Goal: Task Accomplishment & Management: Manage account settings

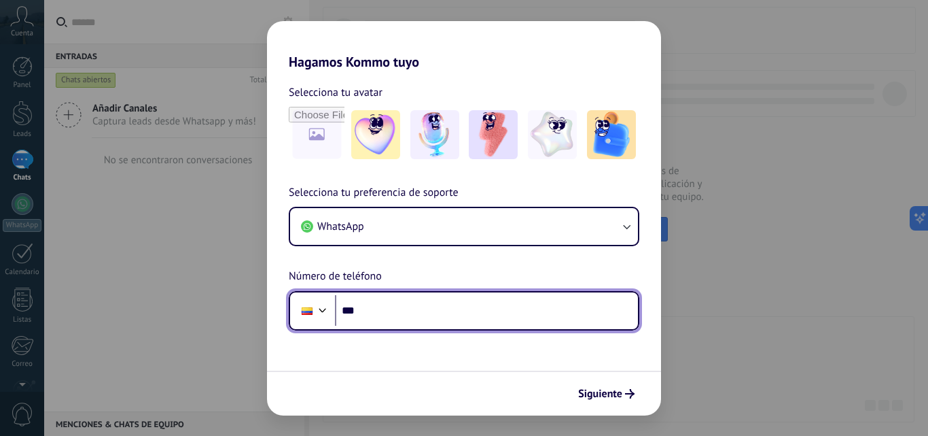
click at [536, 298] on input "***" at bounding box center [486, 310] width 303 height 31
type input "**********"
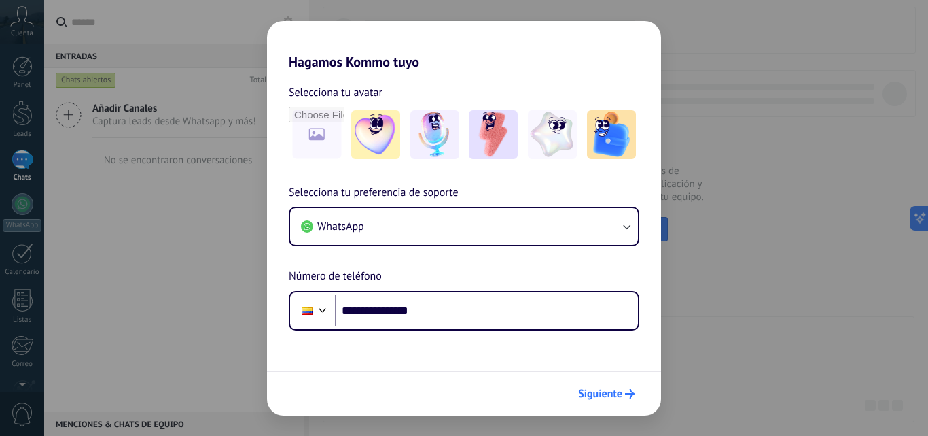
click at [614, 389] on span "Siguiente" at bounding box center [600, 394] width 44 height 10
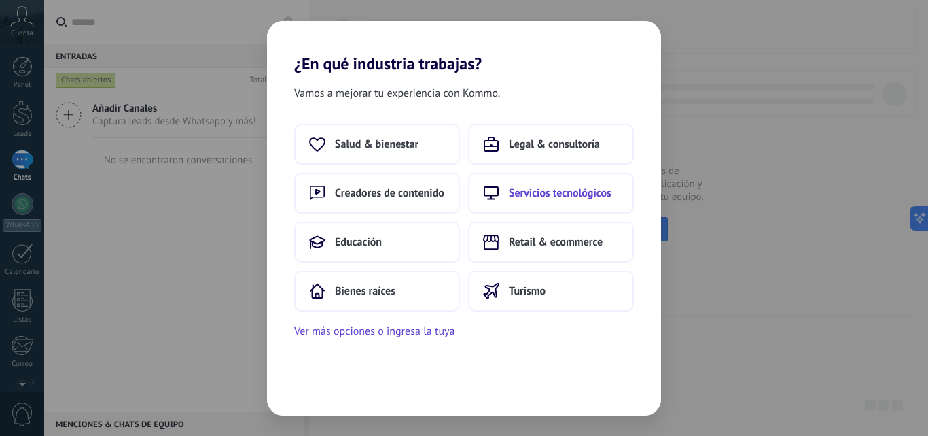
click at [548, 187] on span "Servicios tecnológicos" at bounding box center [560, 193] width 103 height 14
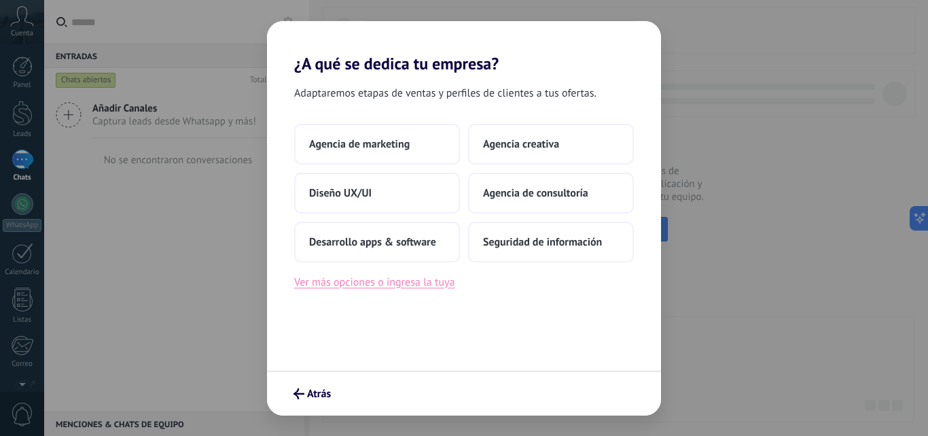
click at [345, 281] on button "Ver más opciones o ingresa la tuya" at bounding box center [374, 282] width 160 height 18
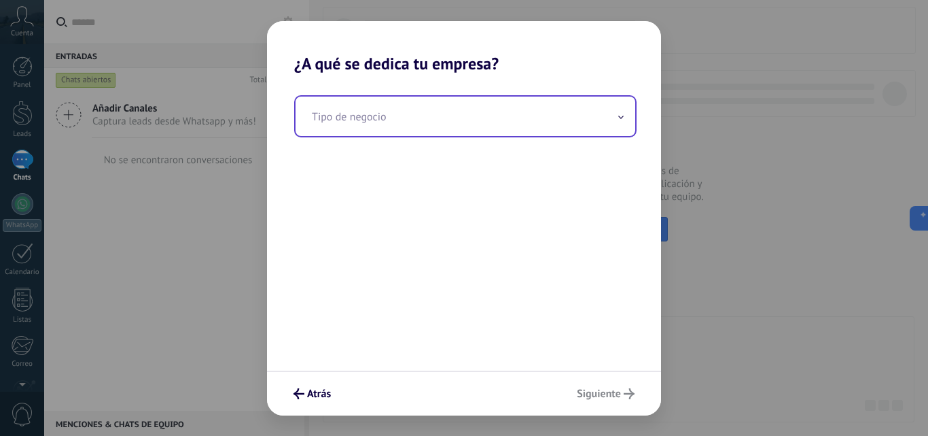
click at [387, 109] on input "text" at bounding box center [466, 116] width 340 height 39
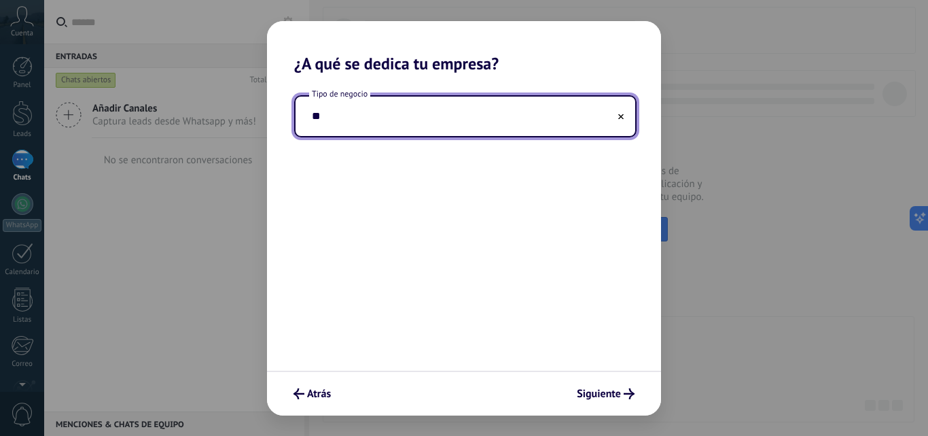
type input "*"
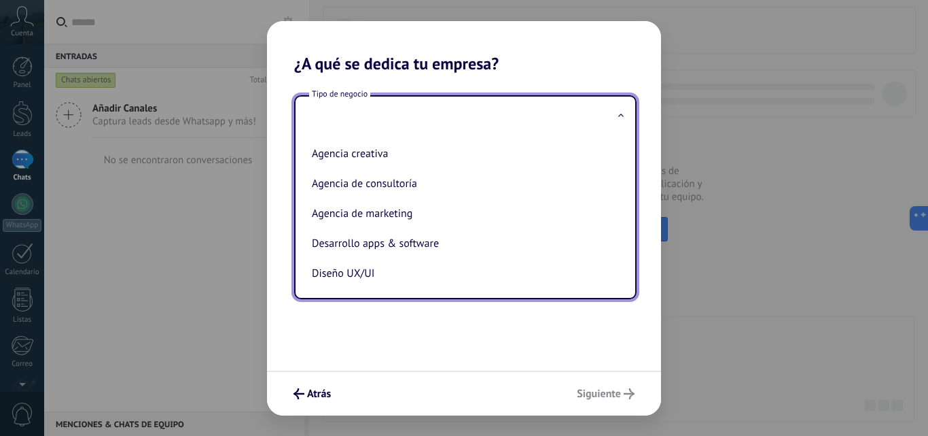
click at [533, 332] on div "Tipo de negocio Agencia creativa Agencia de consultoría Agencia de marketing De…" at bounding box center [464, 221] width 394 height 297
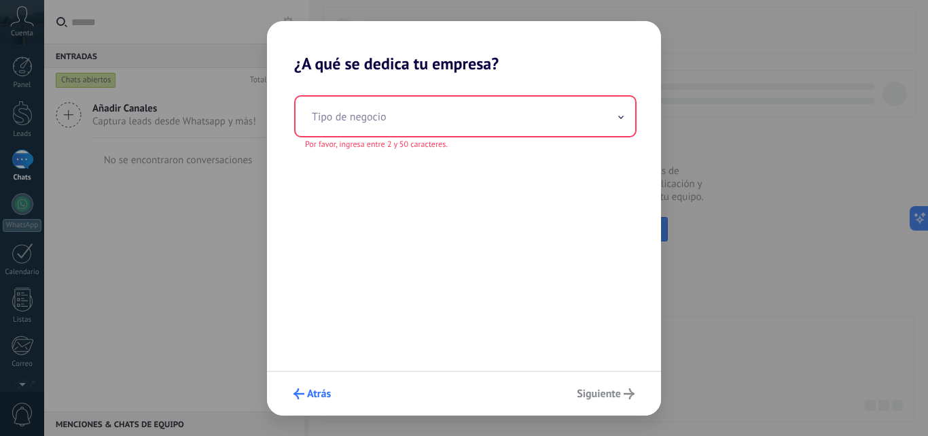
click at [317, 386] on button "Atrás" at bounding box center [312, 393] width 50 height 23
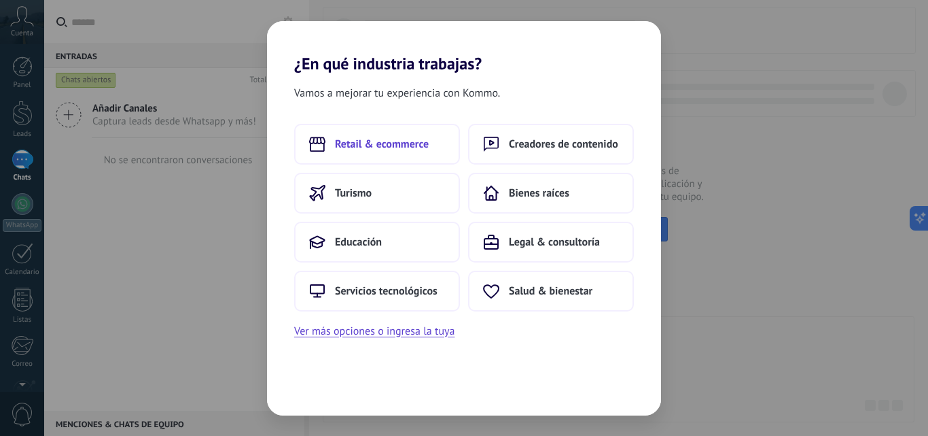
click at [357, 150] on span "Retail & ecommerce" at bounding box center [382, 144] width 94 height 14
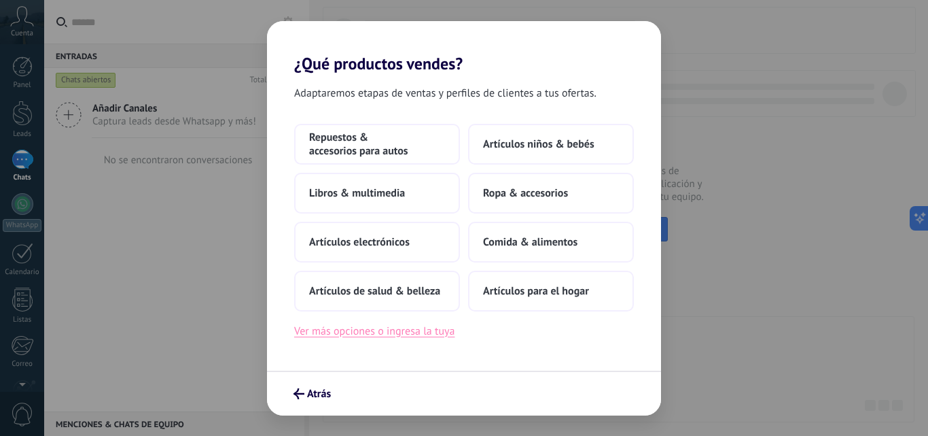
click at [431, 327] on button "Ver más opciones o ingresa la tuya" at bounding box center [374, 331] width 160 height 18
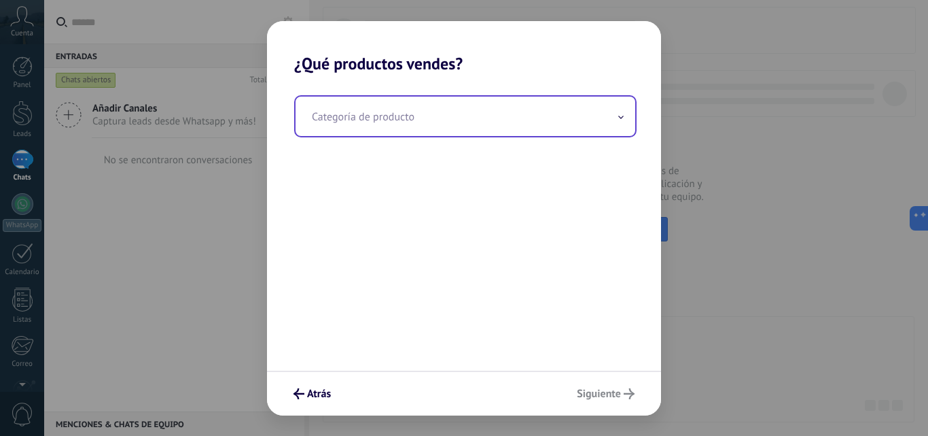
click at [610, 120] on input "text" at bounding box center [466, 116] width 340 height 39
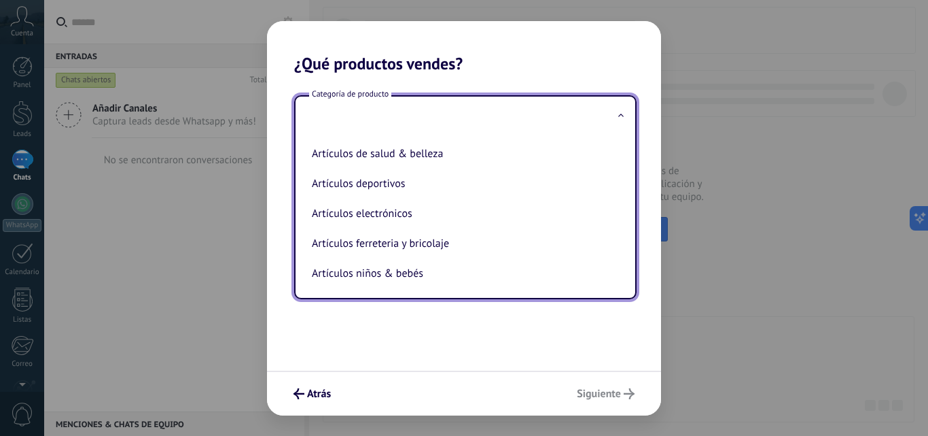
click at [625, 268] on div "Artículos de salud & belleza Artículos deportivos Artículos electrónicos Artícu…" at bounding box center [466, 217] width 340 height 162
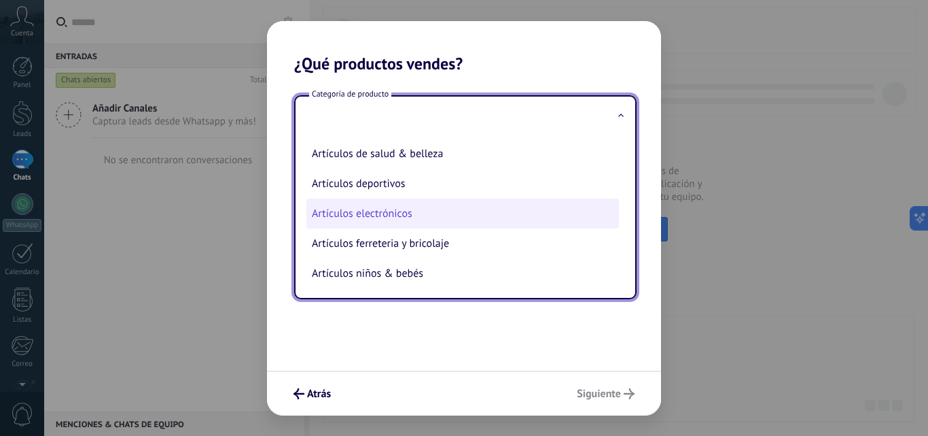
click at [430, 209] on li "Artículos electrónicos" at bounding box center [462, 213] width 313 height 30
type input "**********"
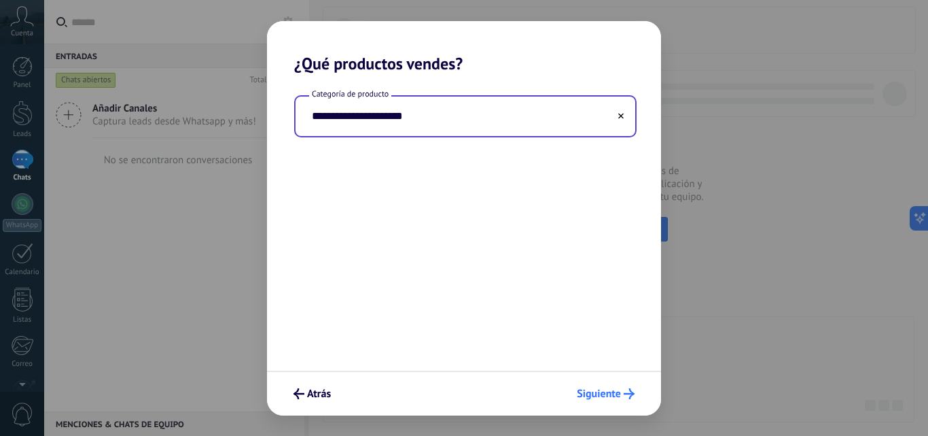
click at [614, 396] on span "Siguiente" at bounding box center [599, 394] width 44 height 10
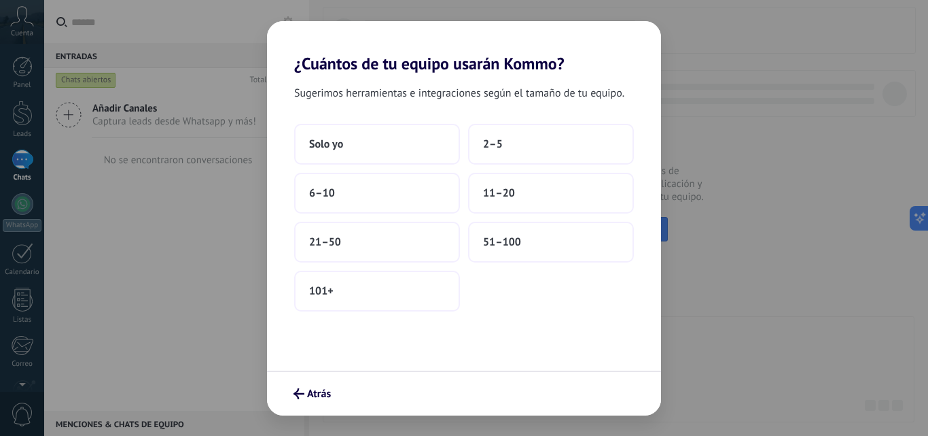
click at [607, 43] on h2 "¿Cuántos de tu equipo usarán Kommo?" at bounding box center [464, 47] width 394 height 52
click at [516, 133] on button "2–5" at bounding box center [551, 144] width 166 height 41
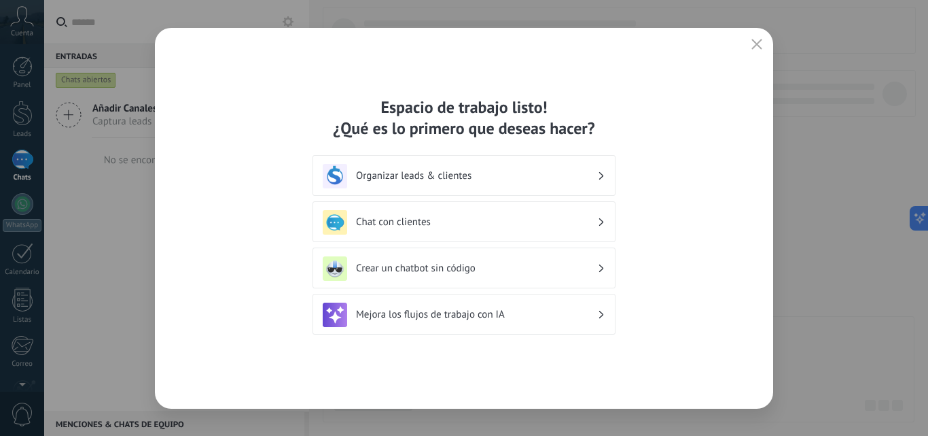
click at [406, 169] on div "Organizar leads & clientes" at bounding box center [464, 176] width 283 height 24
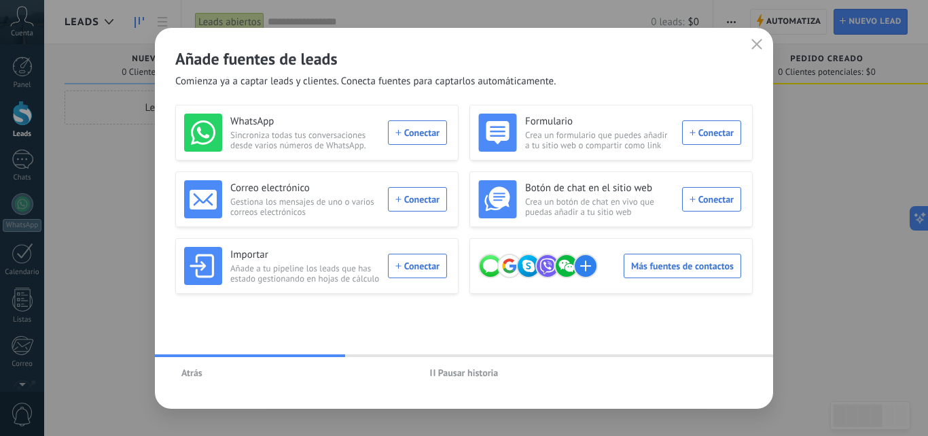
click at [146, 319] on div "Añade fuentes de leads Comienza ya a captar leads y clientes. Conecta fuentes p…" at bounding box center [464, 218] width 928 height 436
click at [103, 313] on div "Añade fuentes de leads Comienza ya a captar leads y clientes. Conecta fuentes p…" at bounding box center [464, 218] width 928 height 436
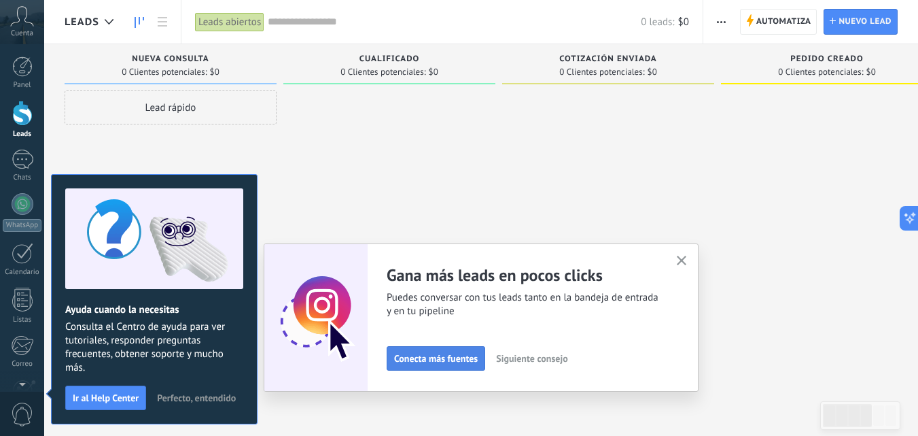
click at [463, 355] on span "Conecta más fuentes" at bounding box center [436, 358] width 84 height 10
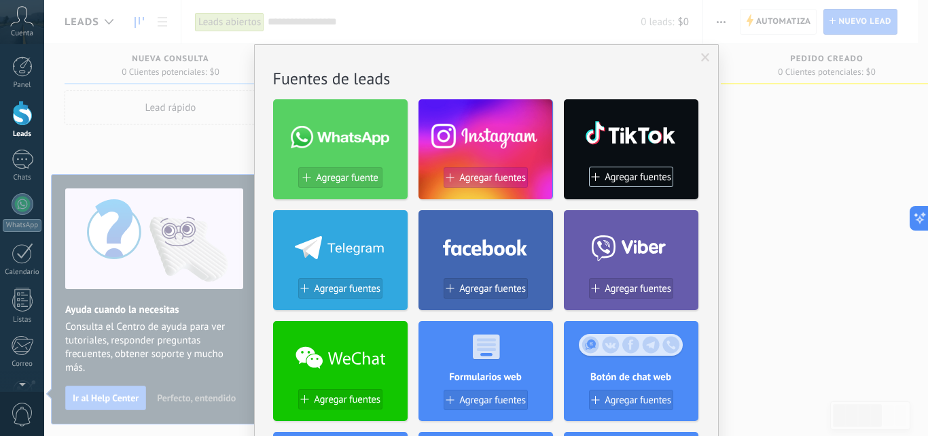
click at [481, 171] on button "Agregar fuentes" at bounding box center [486, 177] width 84 height 20
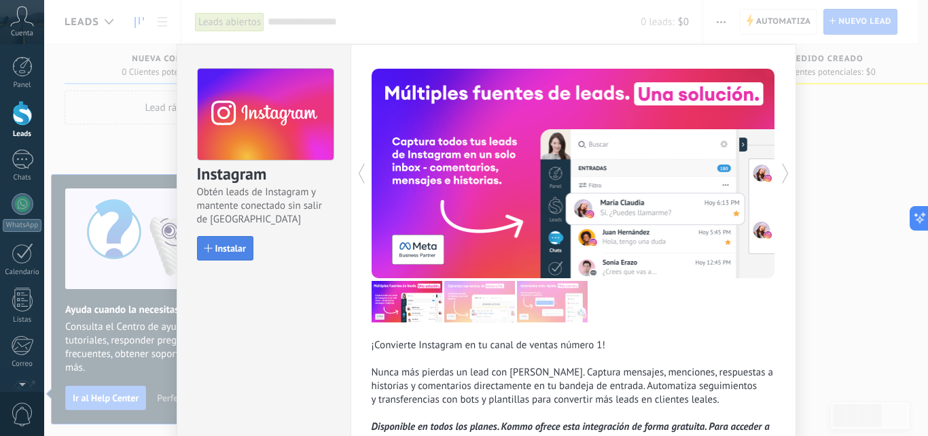
click at [239, 248] on span "Instalar" at bounding box center [230, 248] width 31 height 10
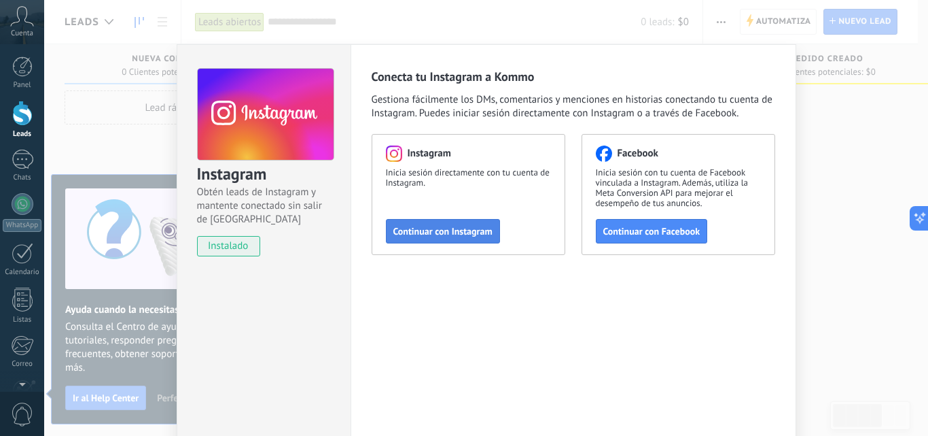
click at [453, 227] on span "Continuar con Instagram" at bounding box center [442, 231] width 99 height 10
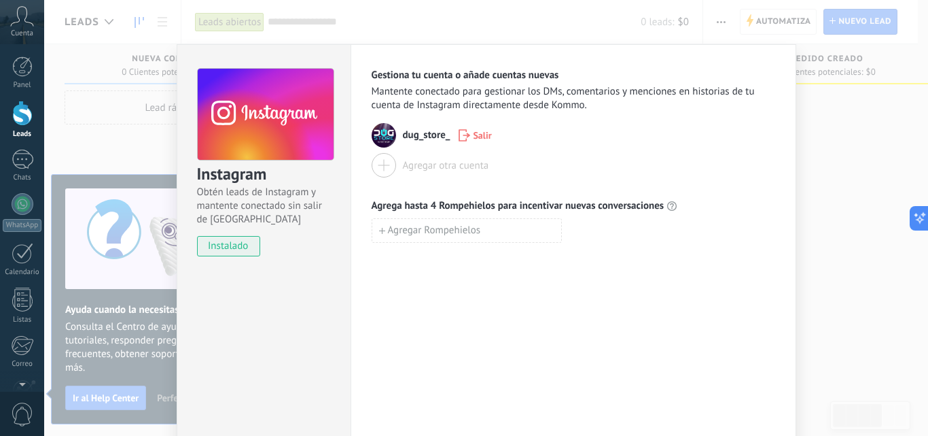
click at [381, 164] on div at bounding box center [384, 165] width 24 height 24
drag, startPoint x: 922, startPoint y: 264, endPoint x: 864, endPoint y: 243, distance: 60.8
click at [864, 243] on div "Instagram Obtén leads de Instagram y mantente conectado sin salir de Kommo inst…" at bounding box center [486, 218] width 884 height 436
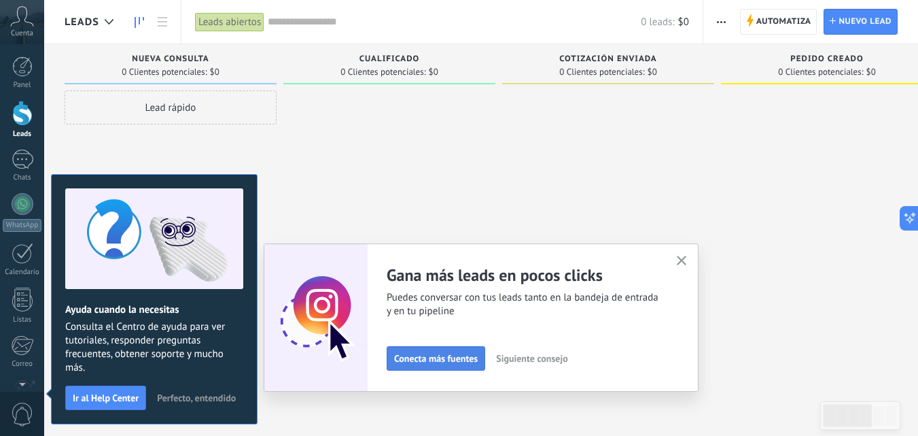
click at [429, 348] on button "Conecta más fuentes" at bounding box center [436, 358] width 99 height 24
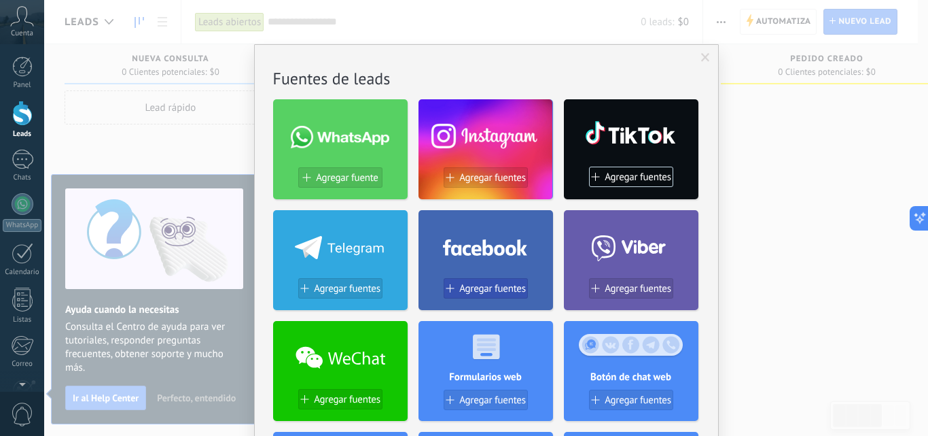
click at [464, 285] on span "Agregar fuentes" at bounding box center [492, 289] width 67 height 12
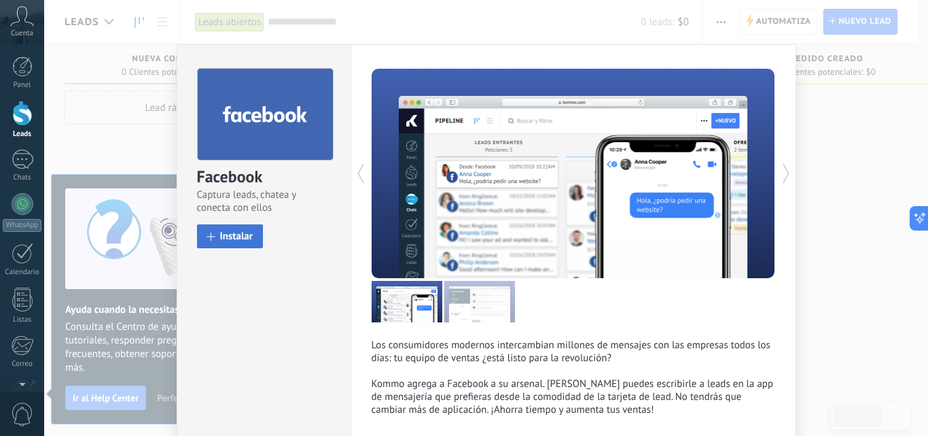
click at [243, 234] on span "Instalar" at bounding box center [236, 236] width 33 height 10
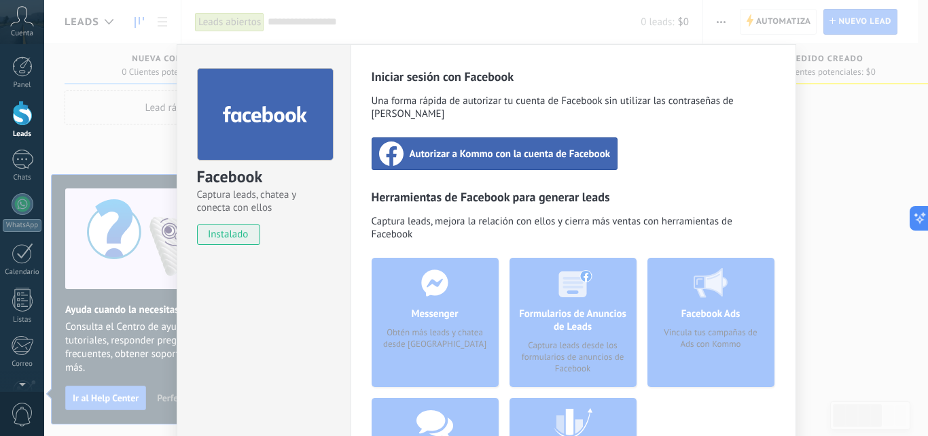
click at [433, 147] on span "Autorizar a Kommo con la cuenta de Facebook" at bounding box center [510, 154] width 201 height 14
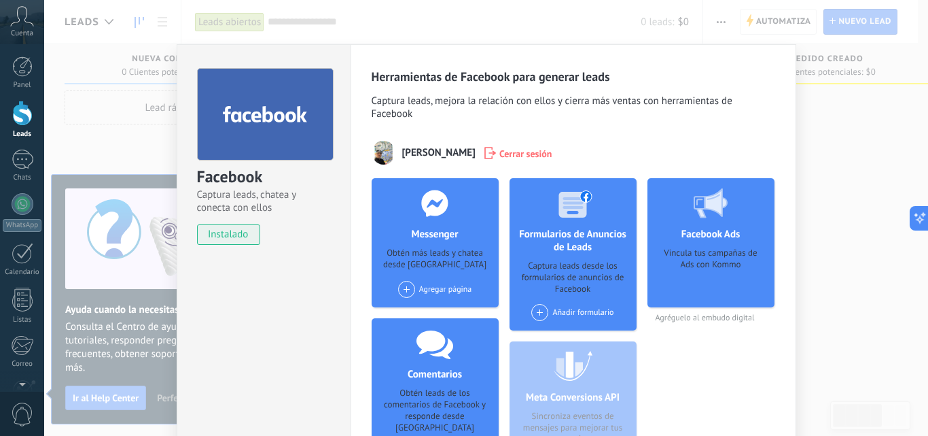
click at [841, 294] on div "Facebook Captura leads, chatea y conecta con ellos instalado Desinstalar Herram…" at bounding box center [486, 218] width 884 height 436
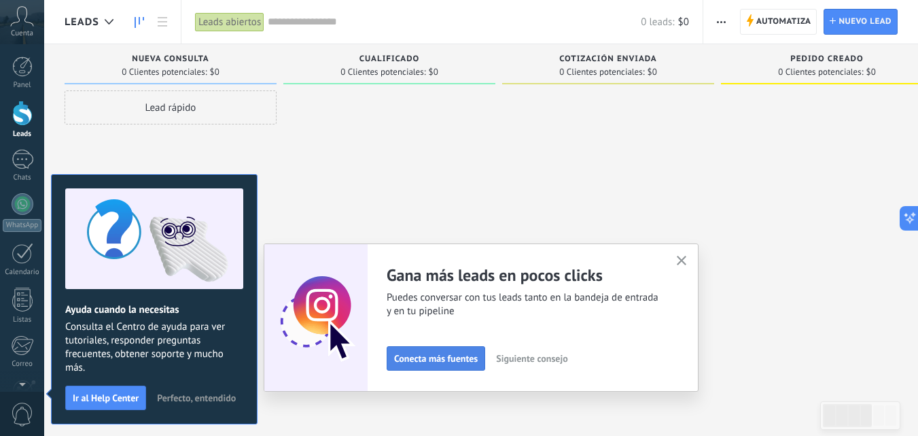
click at [452, 362] on span "Conecta más fuentes" at bounding box center [436, 358] width 84 height 10
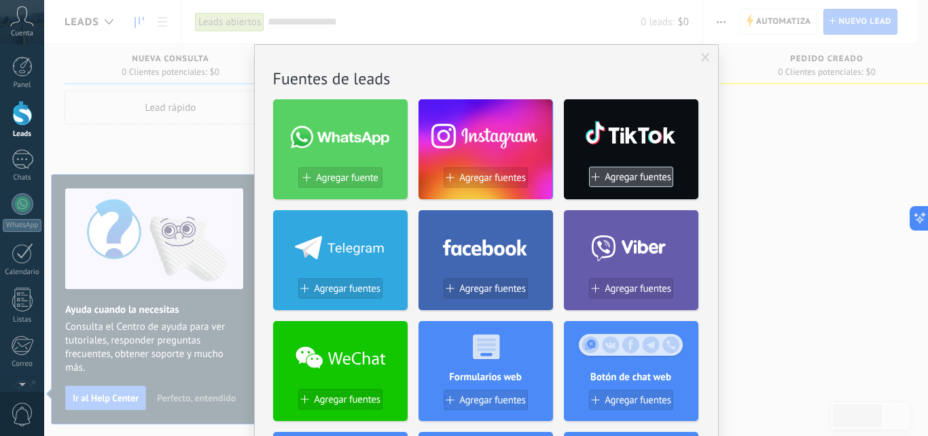
click at [631, 180] on span "Agregar fuentes" at bounding box center [638, 177] width 67 height 12
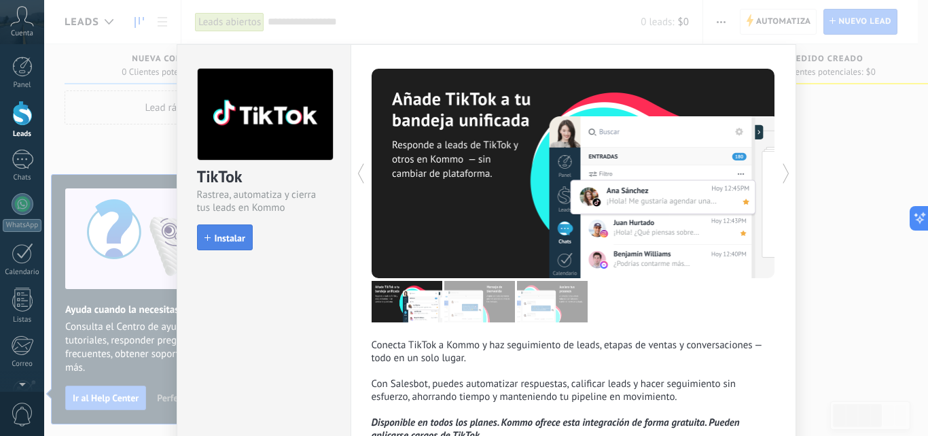
click at [234, 234] on span "Instalar" at bounding box center [230, 238] width 31 height 10
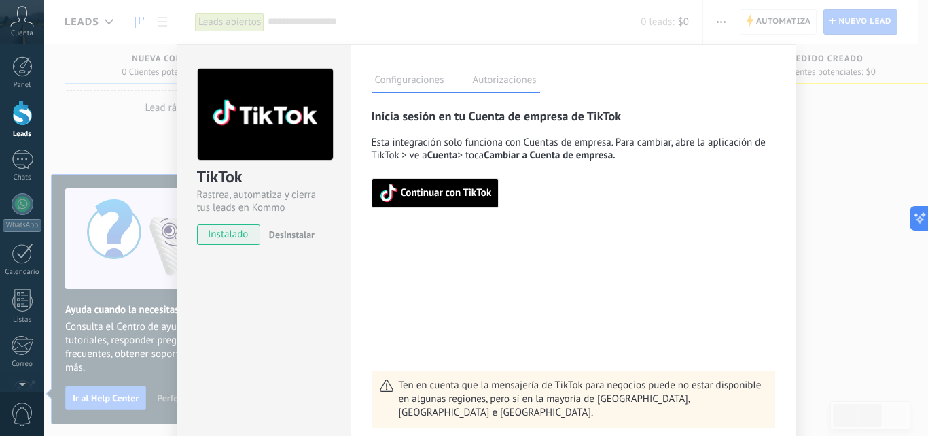
click at [442, 198] on span "Continuar con TikTok" at bounding box center [446, 193] width 91 height 10
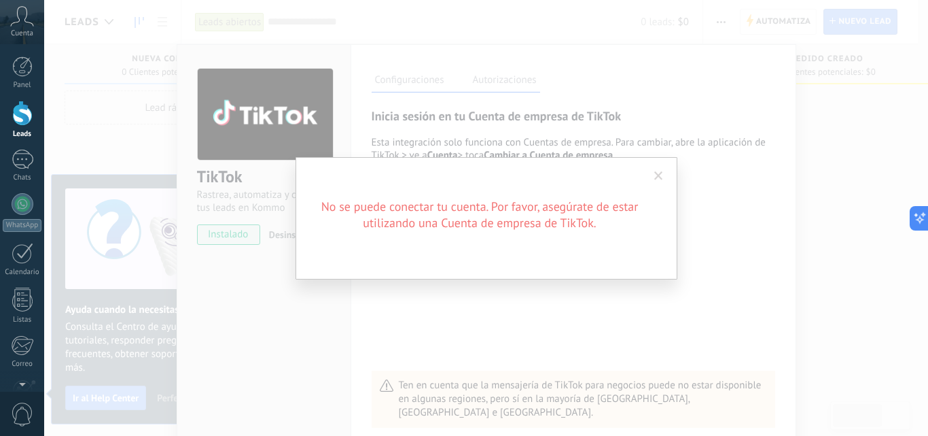
click at [589, 247] on div "No se puede conectar tu cuenta. Por favor, asegúrate de estar utilizando una Cu…" at bounding box center [487, 218] width 382 height 122
click at [655, 178] on span at bounding box center [658, 176] width 9 height 10
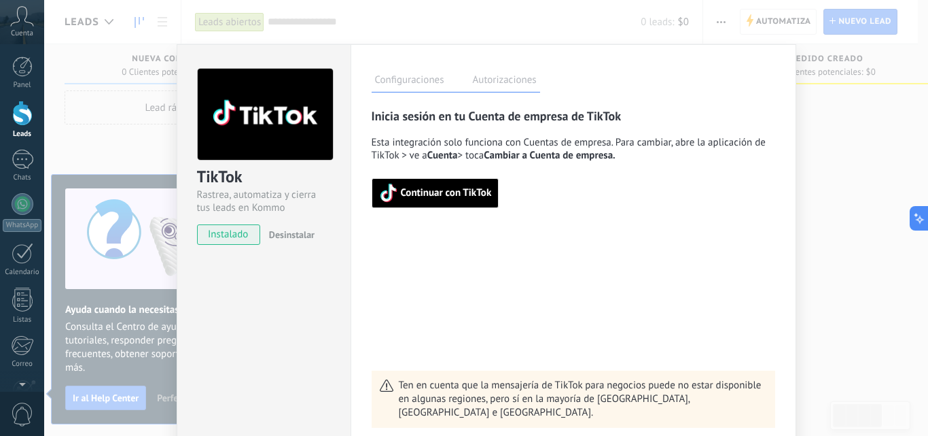
click at [457, 198] on span "Continuar con TikTok" at bounding box center [446, 193] width 91 height 10
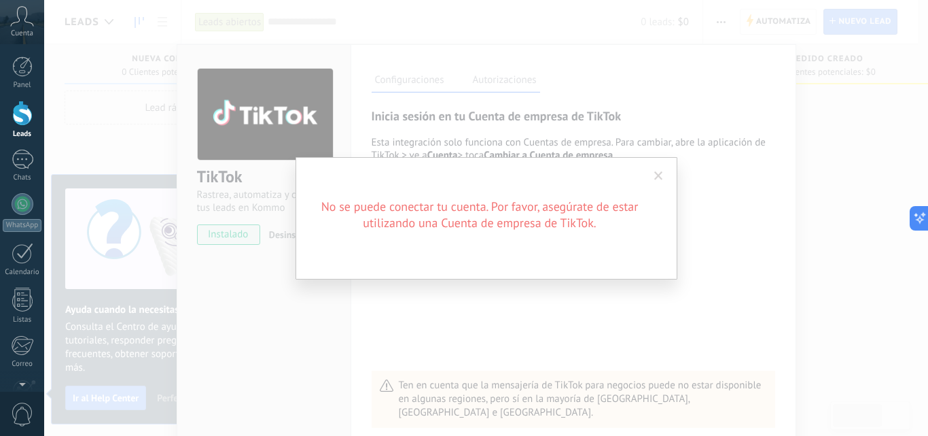
click at [664, 176] on span at bounding box center [659, 175] width 22 height 23
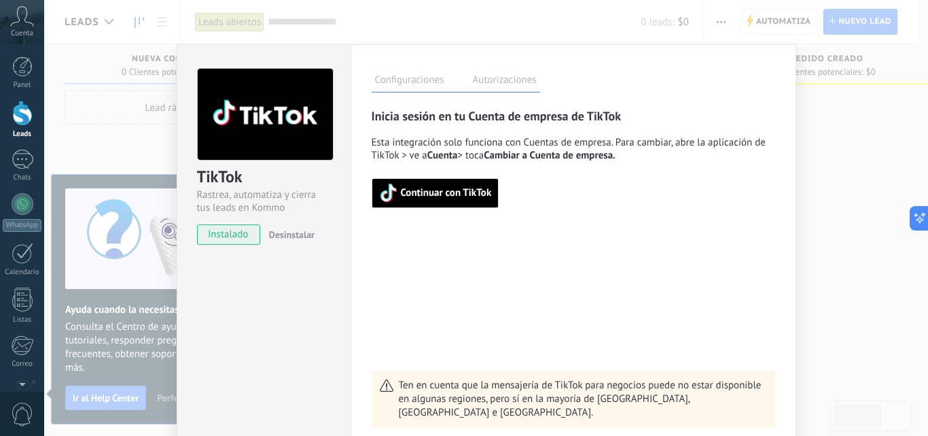
click at [487, 180] on button "Continuar con TikTok" at bounding box center [436, 193] width 128 height 30
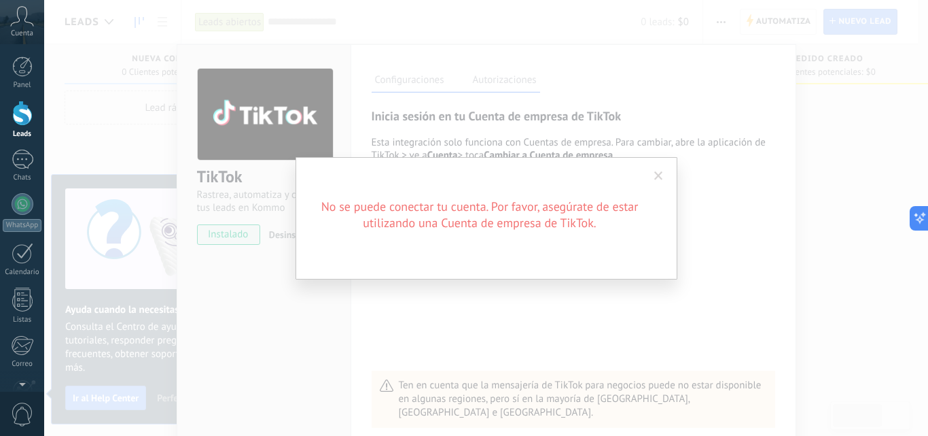
click at [664, 178] on span at bounding box center [659, 175] width 22 height 23
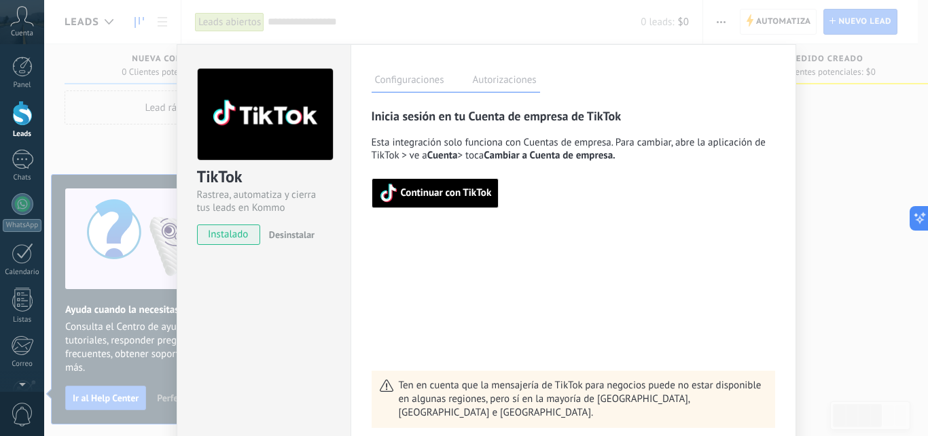
click at [451, 205] on button "Continuar con TikTok" at bounding box center [436, 193] width 128 height 30
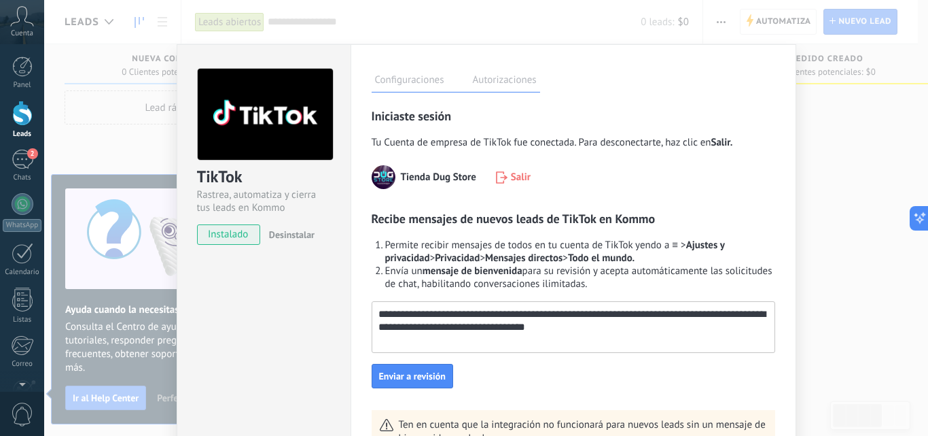
click at [466, 332] on textarea "**********" at bounding box center [572, 321] width 400 height 38
click at [425, 370] on button "Enviar a revisión" at bounding box center [413, 376] width 82 height 24
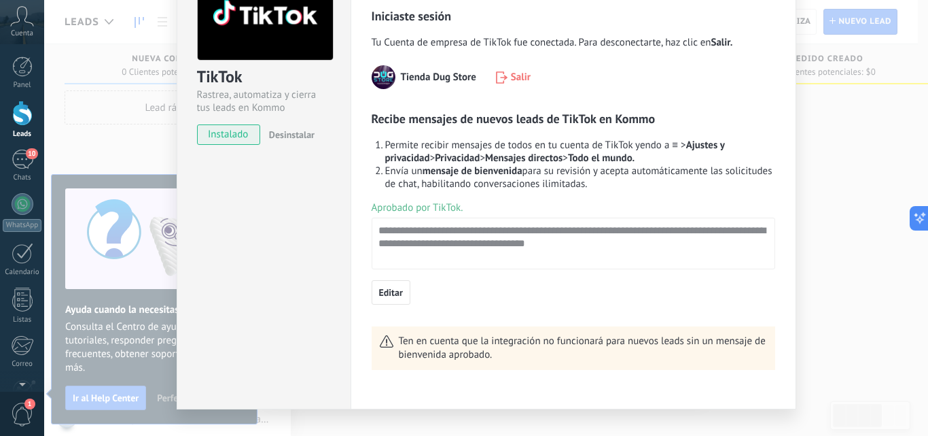
scroll to position [99, 0]
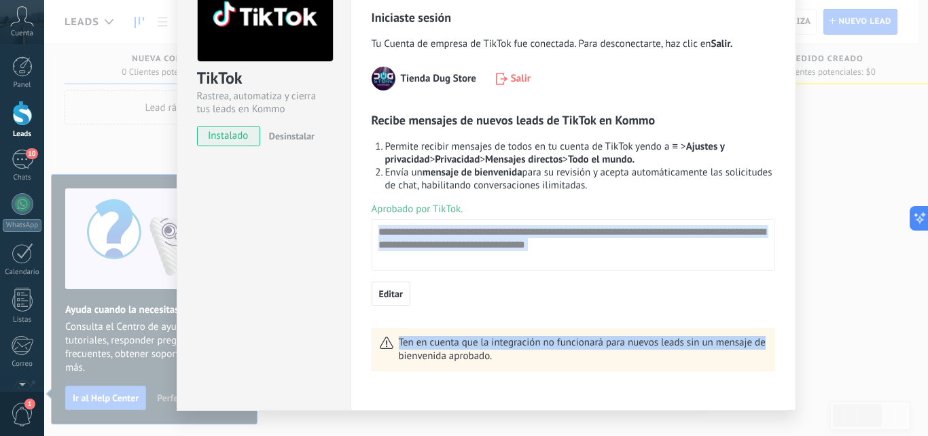
drag, startPoint x: 921, startPoint y: 338, endPoint x: 922, endPoint y: 273, distance: 65.9
click at [922, 273] on div "TikTok Rastrea, automatiza y cierra tus leads en Kommo instalado Desinstalar Co…" at bounding box center [486, 218] width 884 height 436
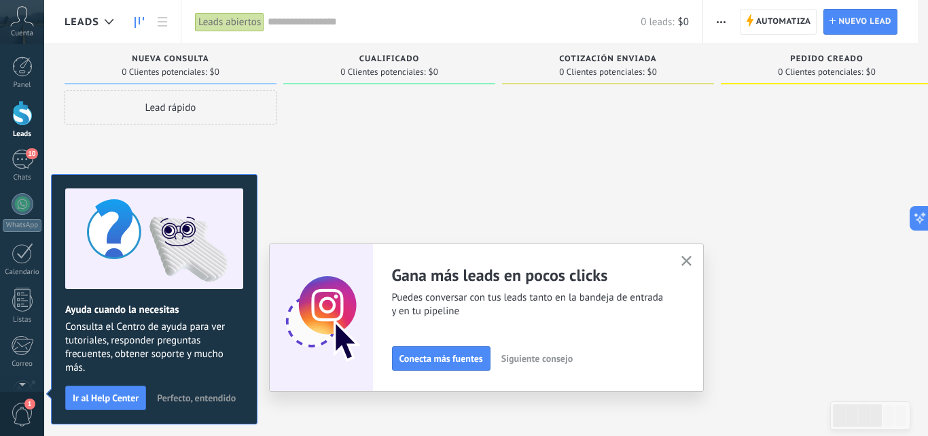
scroll to position [0, 0]
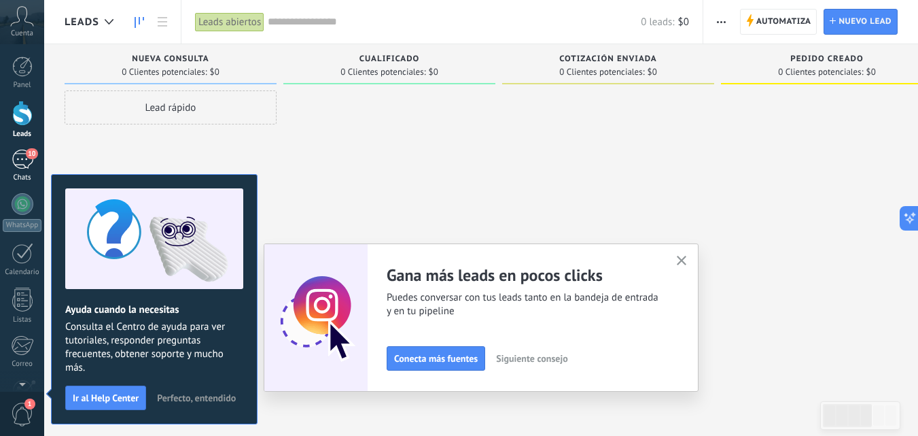
click at [16, 153] on div "10" at bounding box center [23, 160] width 22 height 20
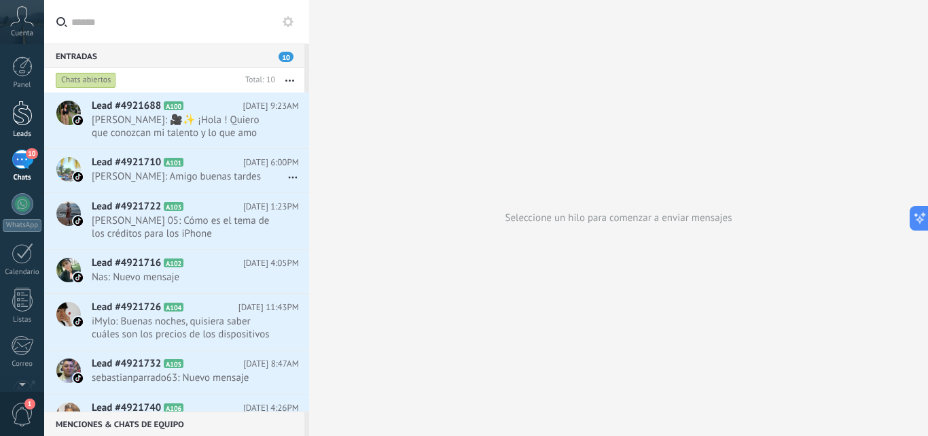
click at [18, 108] on div at bounding box center [22, 113] width 20 height 25
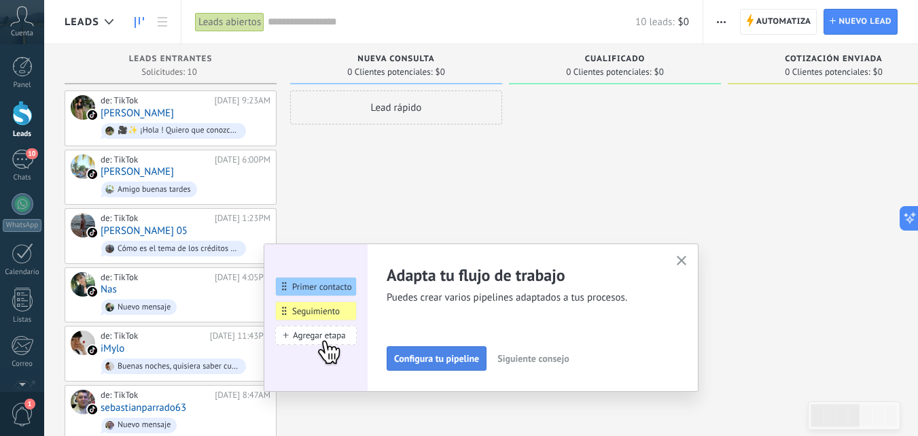
click at [477, 352] on button "Configura tu pipeline" at bounding box center [437, 358] width 100 height 24
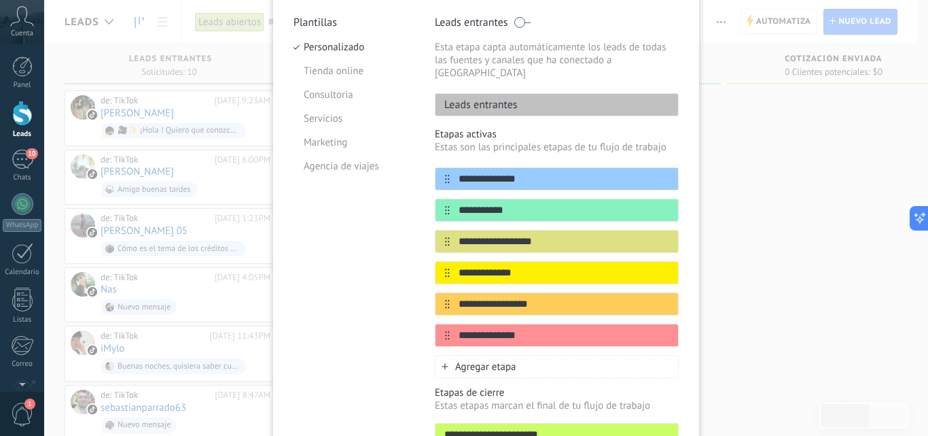
scroll to position [127, 0]
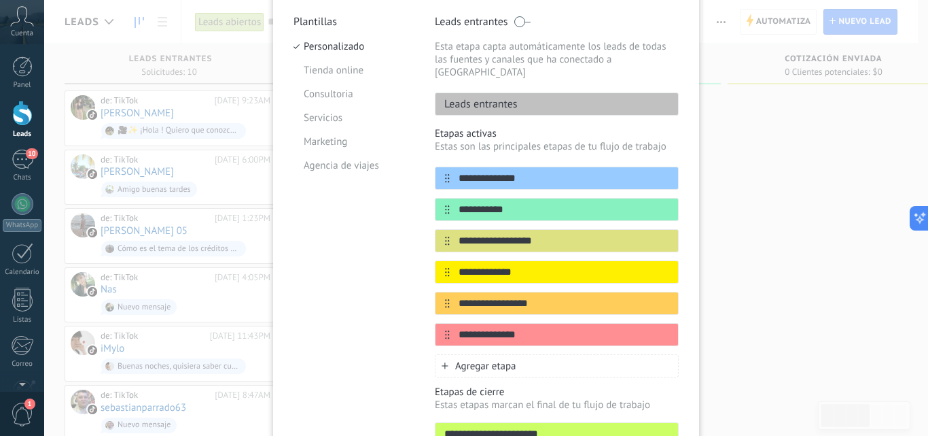
click at [469, 360] on span "Agregar etapa" at bounding box center [485, 366] width 61 height 13
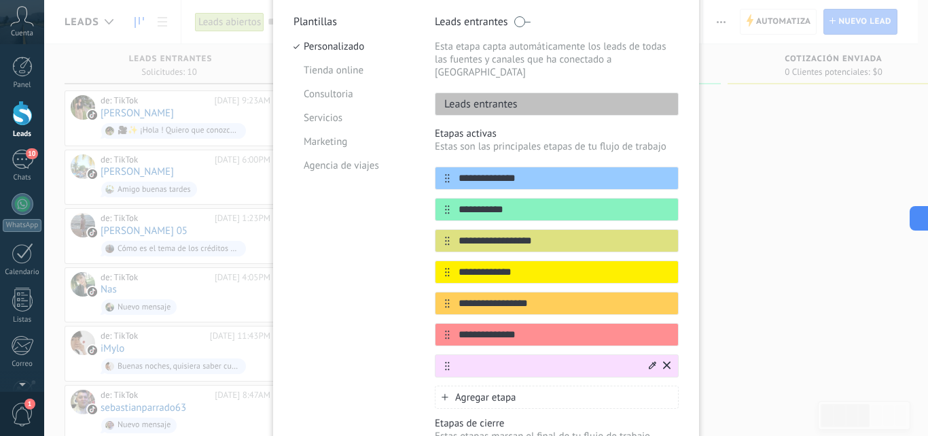
click at [476, 359] on input "text" at bounding box center [548, 366] width 197 height 14
type input "*"
type input "********"
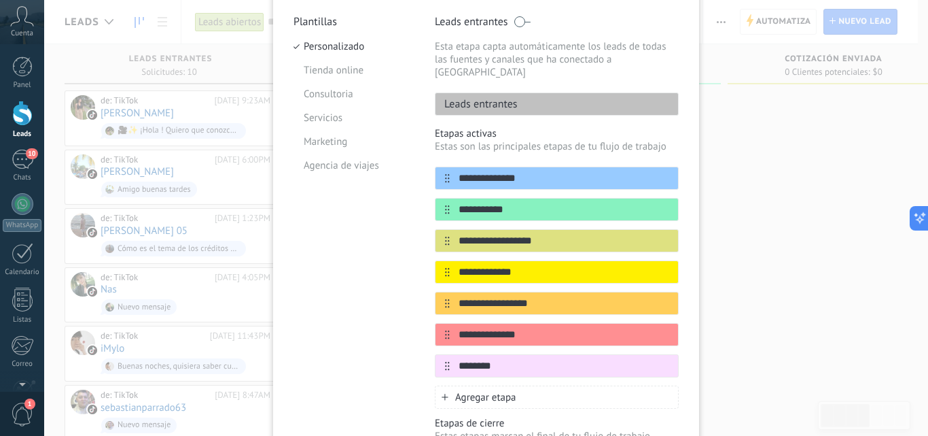
click at [824, 357] on div "**********" at bounding box center [486, 218] width 884 height 436
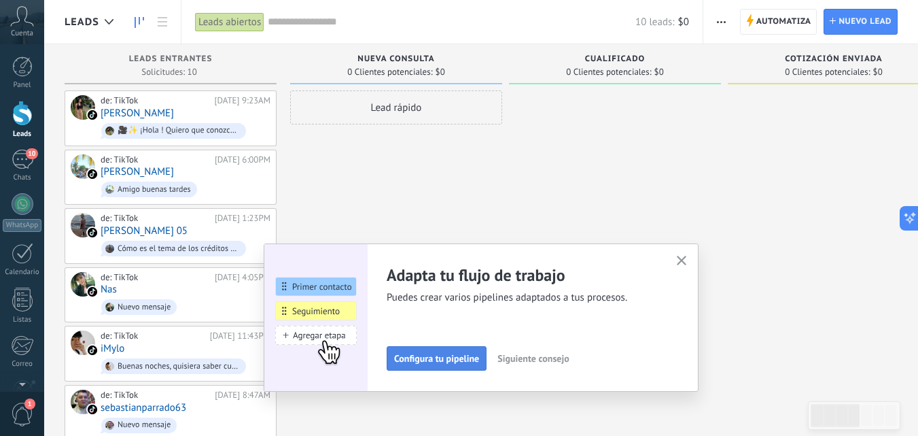
click at [486, 355] on button "Configura tu pipeline" at bounding box center [437, 358] width 100 height 24
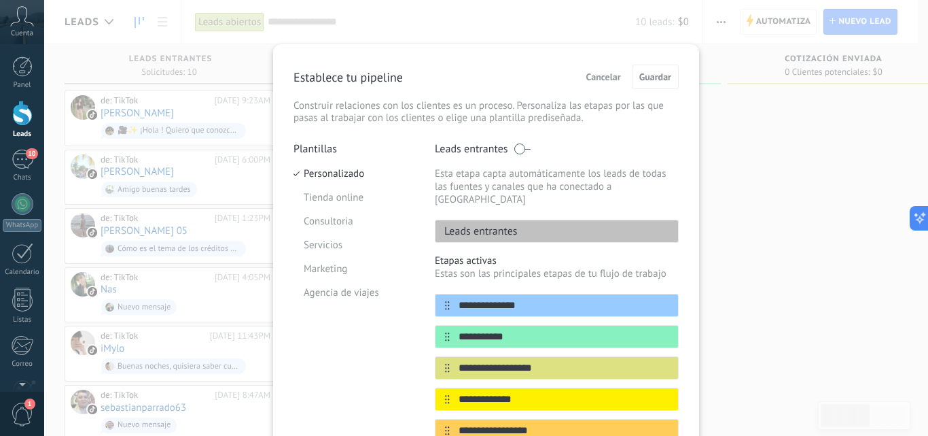
drag, startPoint x: 928, startPoint y: 219, endPoint x: 928, endPoint y: 262, distance: 43.5
click at [928, 262] on body ".abccls-1,.abccls-2{fill-rule:evenodd}.abccls-2{fill:#fff} .abfcls-1{fill:none}…" at bounding box center [464, 218] width 928 height 436
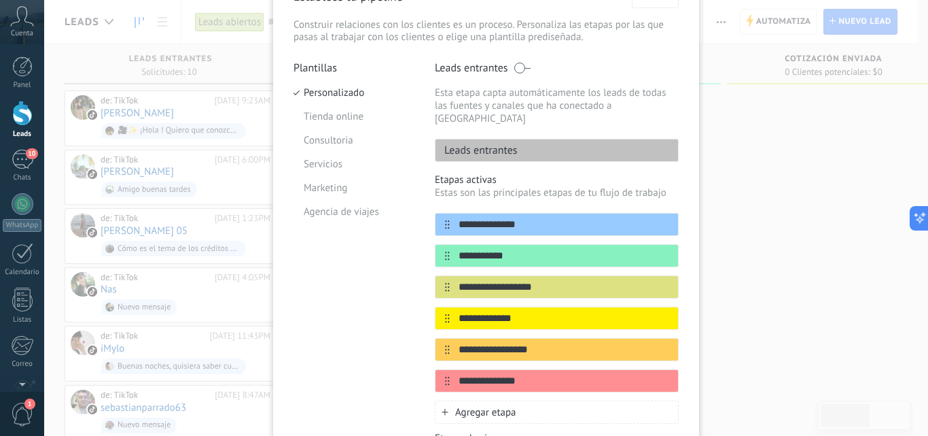
scroll to position [87, 0]
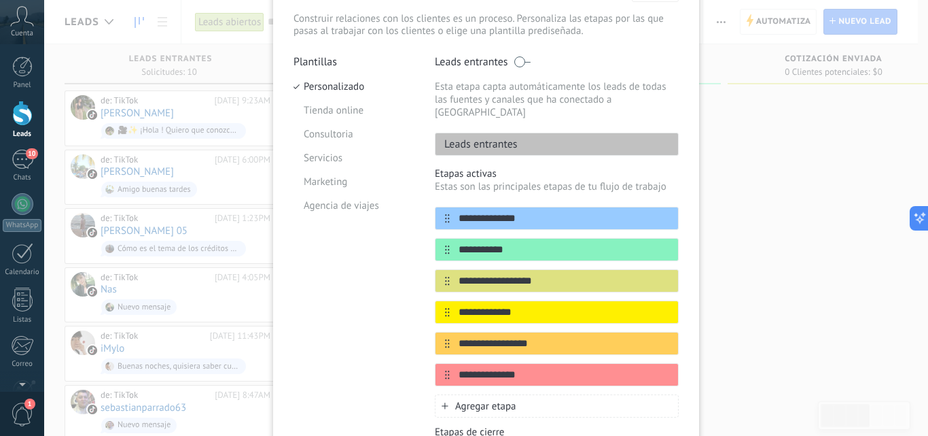
click at [484, 394] on div "Agregar etapa" at bounding box center [557, 405] width 244 height 23
type input "********"
click at [826, 358] on div "**********" at bounding box center [486, 218] width 884 height 436
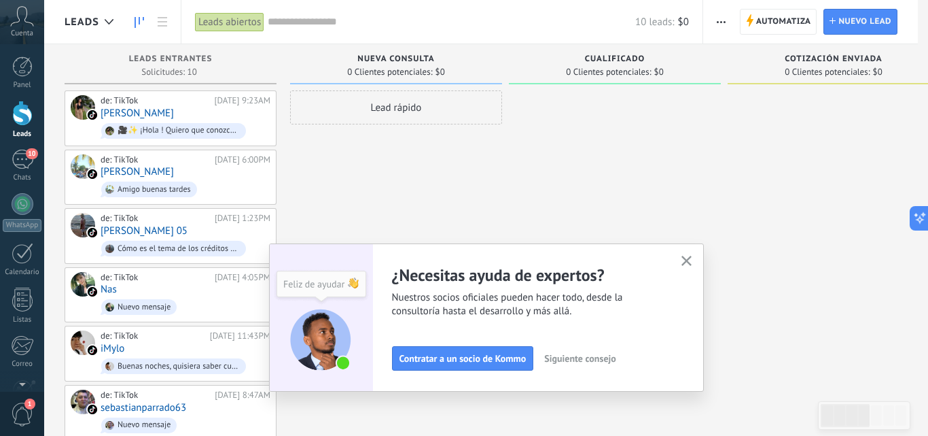
scroll to position [0, 0]
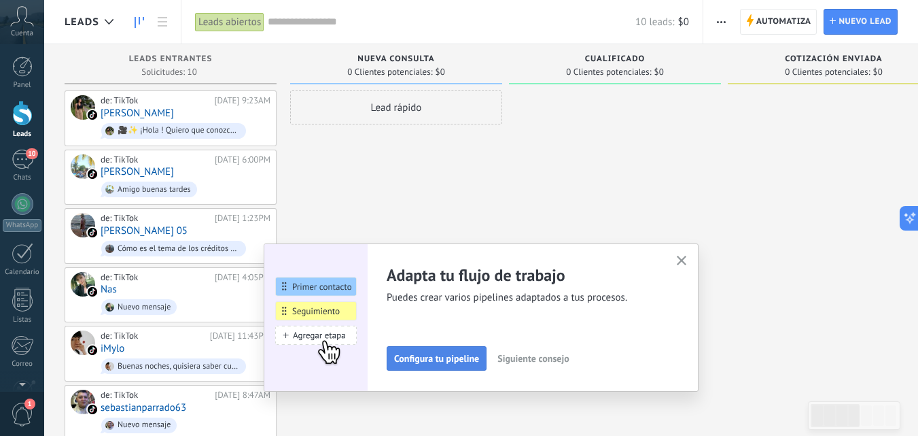
click at [461, 352] on button "Configura tu pipeline" at bounding box center [437, 358] width 100 height 24
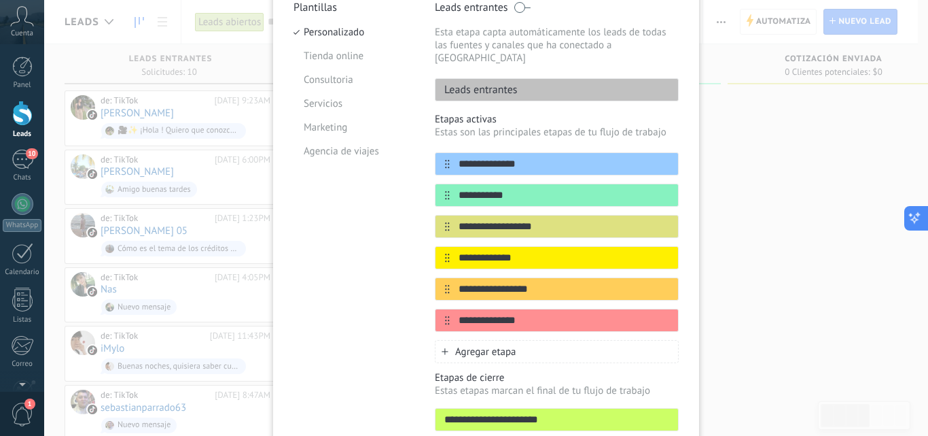
scroll to position [152, 0]
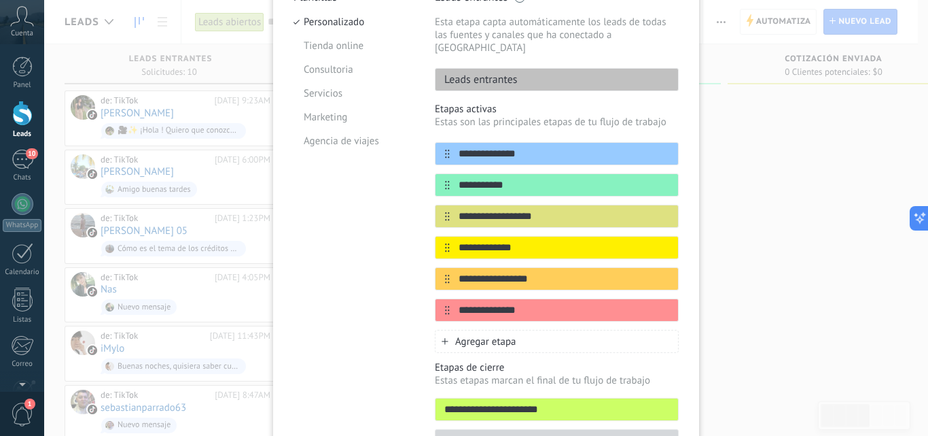
click at [523, 330] on div "Agregar etapa" at bounding box center [557, 341] width 244 height 23
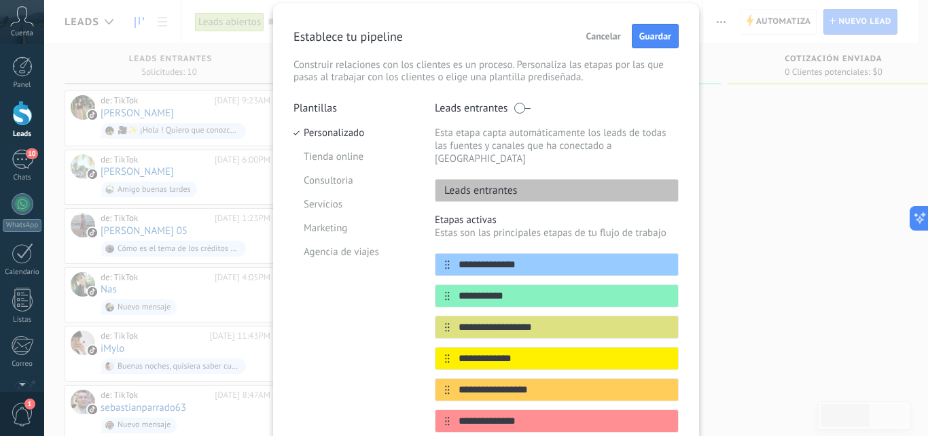
scroll to position [35, 0]
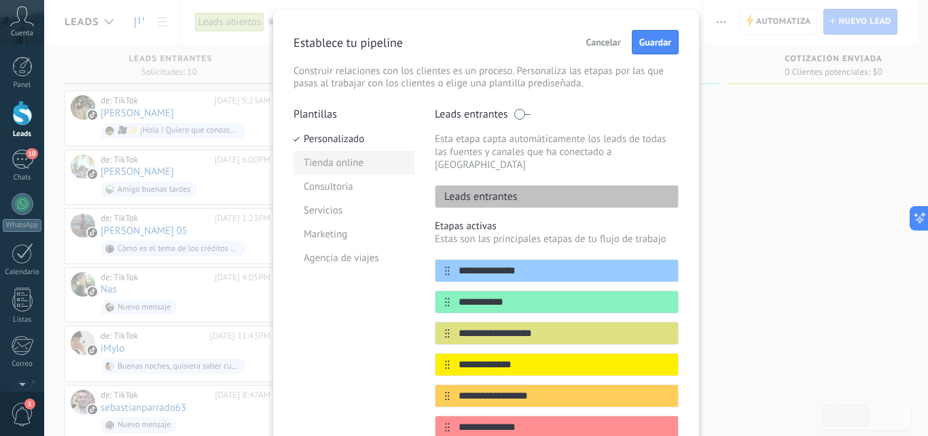
type input "********"
click at [340, 164] on li "Tienda online" at bounding box center [354, 163] width 121 height 24
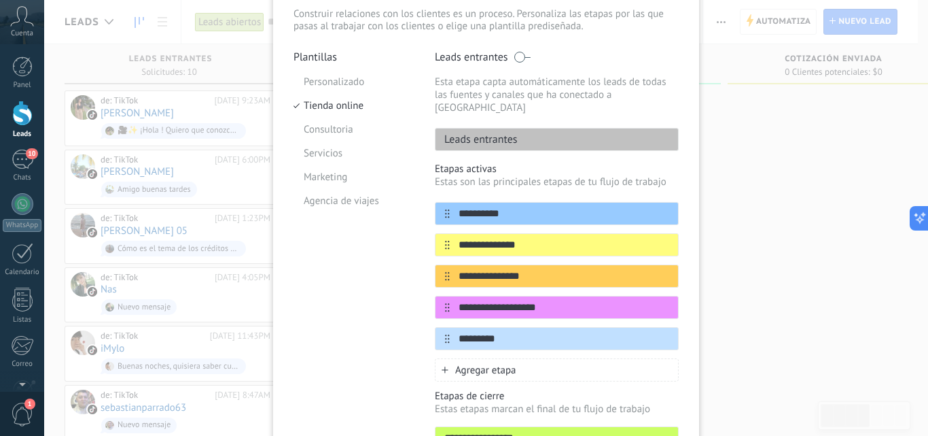
scroll to position [94, 0]
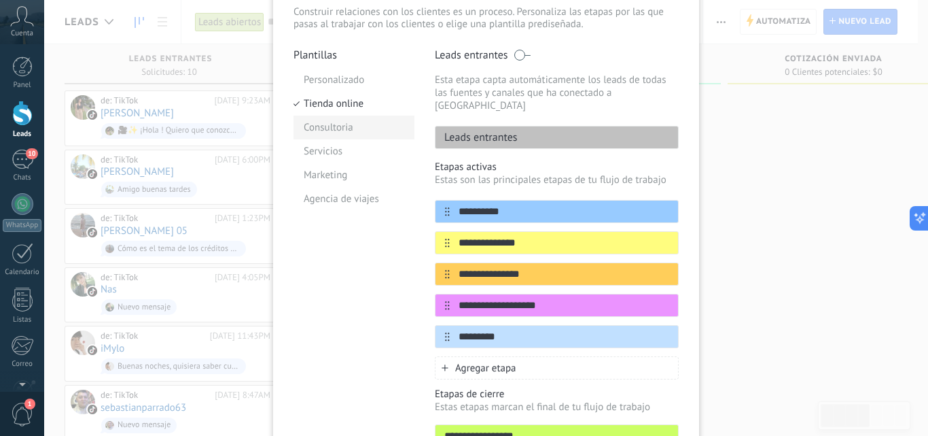
click at [360, 118] on li "Consultoria" at bounding box center [354, 128] width 121 height 24
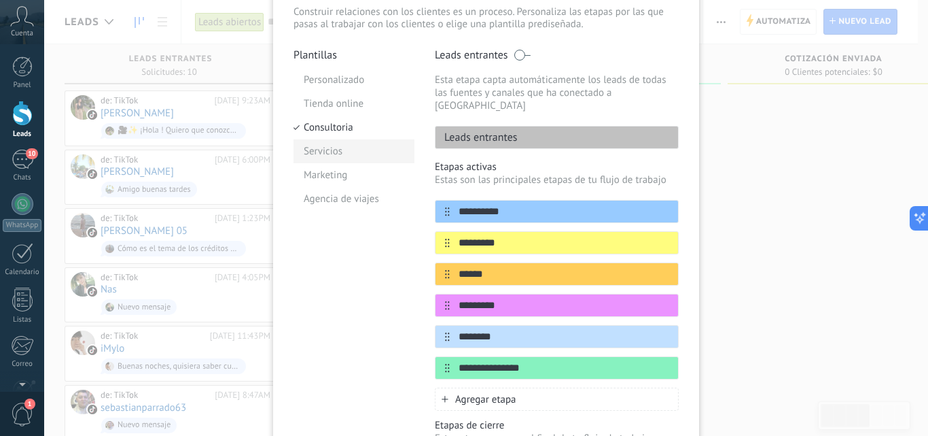
click at [342, 157] on li "Servicios" at bounding box center [354, 151] width 121 height 24
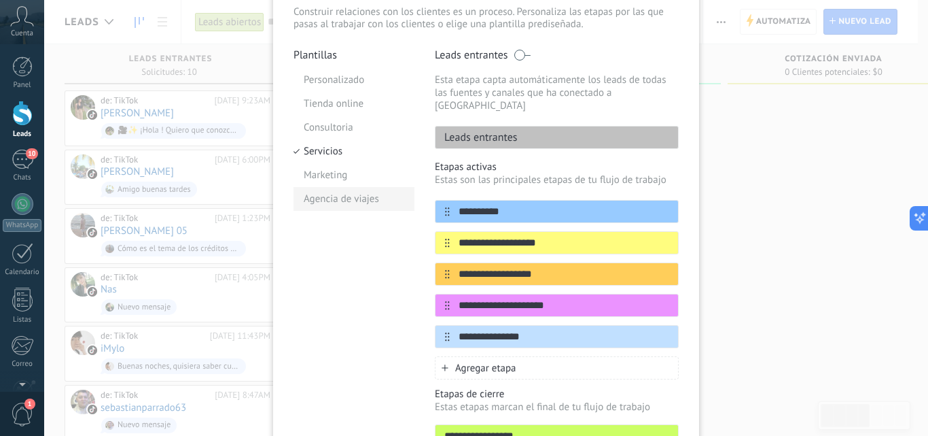
click at [327, 190] on li "Agencia de viajes" at bounding box center [354, 199] width 121 height 24
click at [323, 209] on li "Agencia de viajes" at bounding box center [354, 199] width 121 height 24
click at [323, 90] on li "Personalizado" at bounding box center [354, 80] width 121 height 24
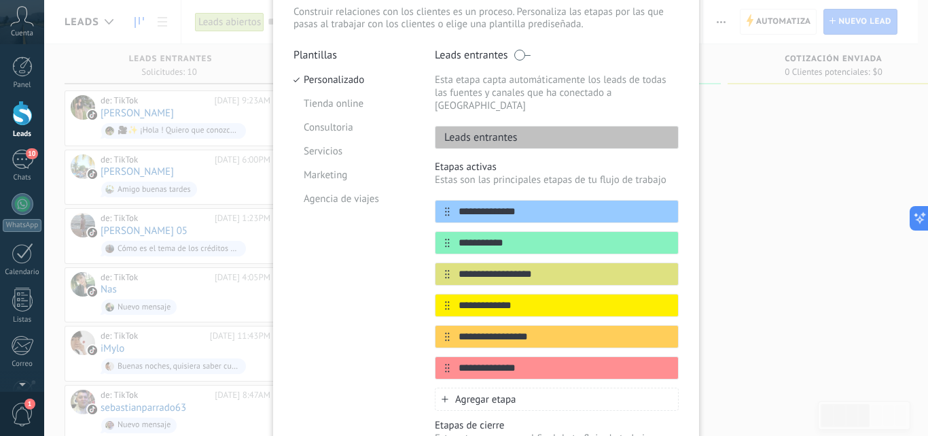
click at [499, 393] on span "Agregar etapa" at bounding box center [485, 399] width 61 height 13
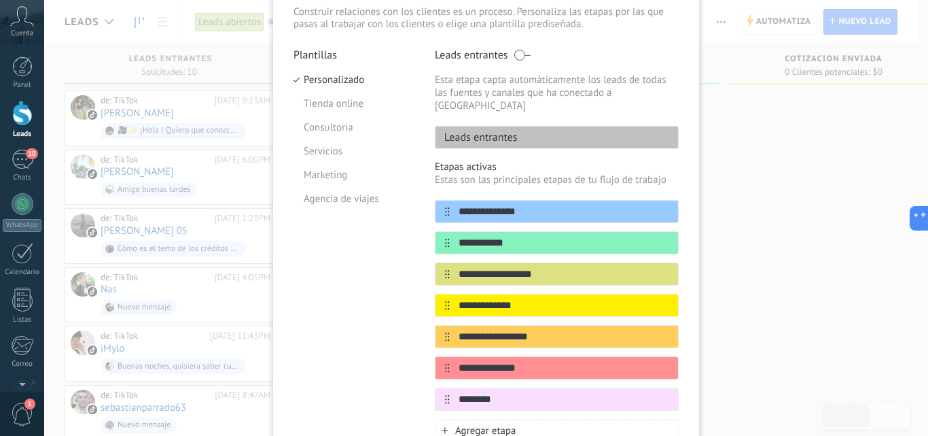
type input "********"
click at [681, 291] on div "**********" at bounding box center [486, 259] width 426 height 619
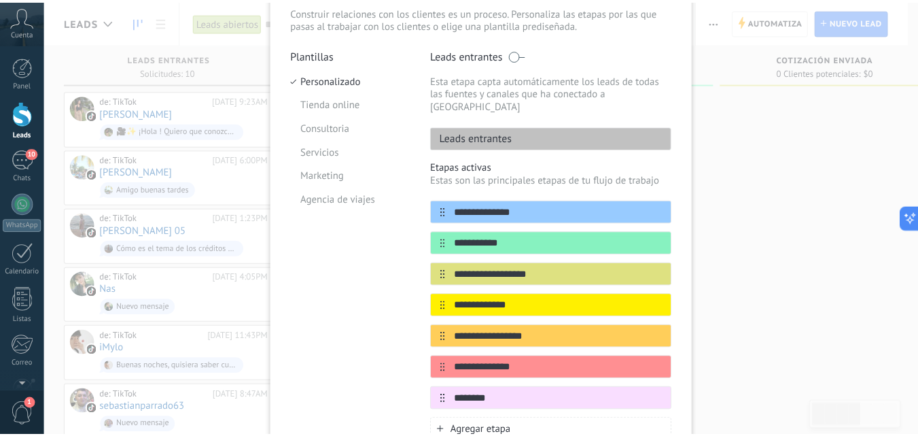
scroll to position [0, 0]
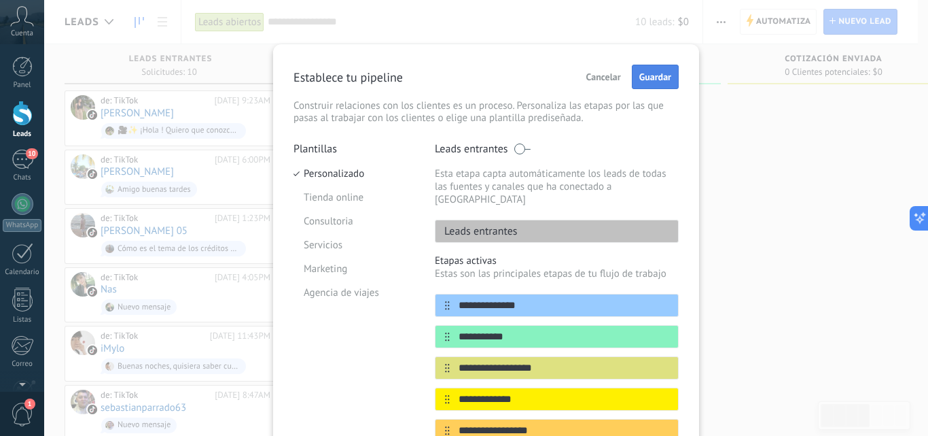
click at [650, 75] on span "Guardar" at bounding box center [655, 77] width 32 height 10
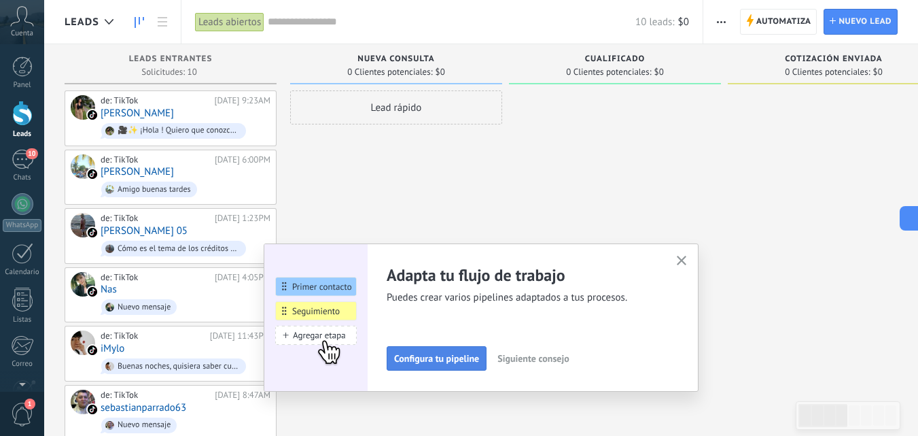
click at [462, 368] on button "Configura tu pipeline" at bounding box center [437, 358] width 100 height 24
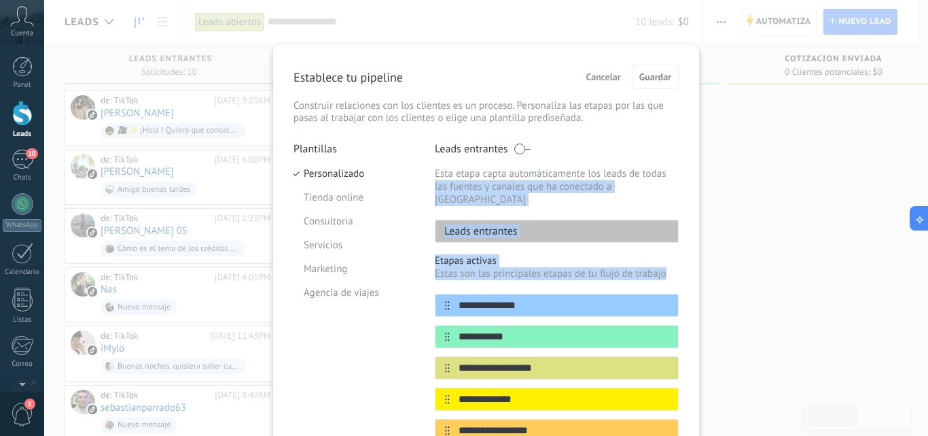
drag, startPoint x: 922, startPoint y: 170, endPoint x: 916, endPoint y: 264, distance: 94.6
click at [916, 264] on div "**********" at bounding box center [486, 218] width 884 height 436
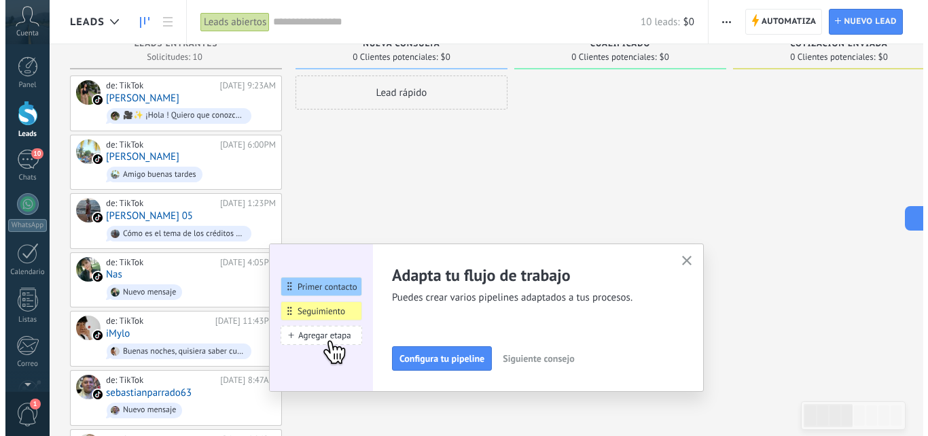
scroll to position [16, 0]
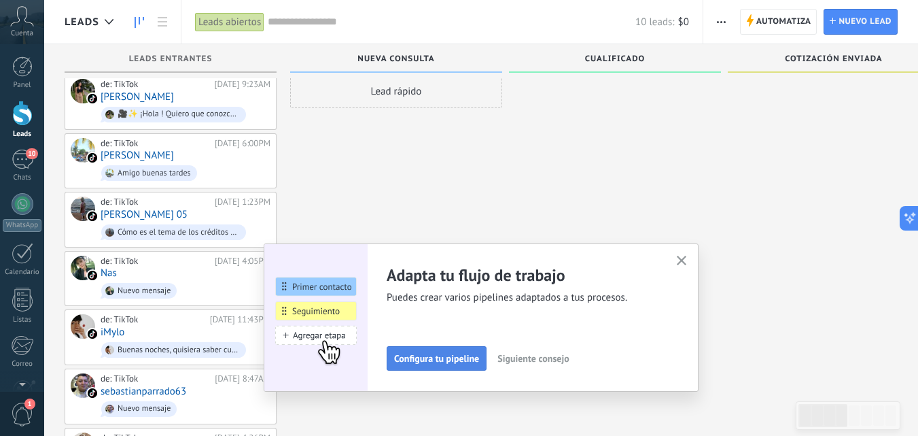
click at [469, 349] on button "Configura tu pipeline" at bounding box center [437, 358] width 100 height 24
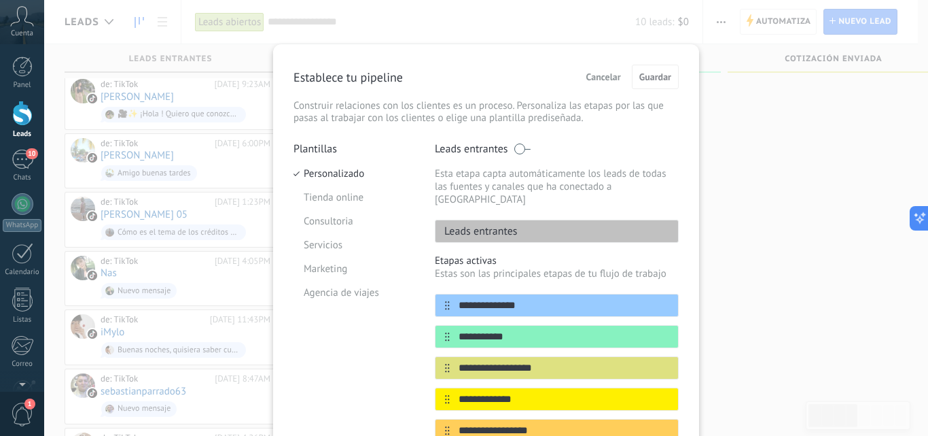
click at [922, 142] on div "**********" at bounding box center [486, 218] width 884 height 436
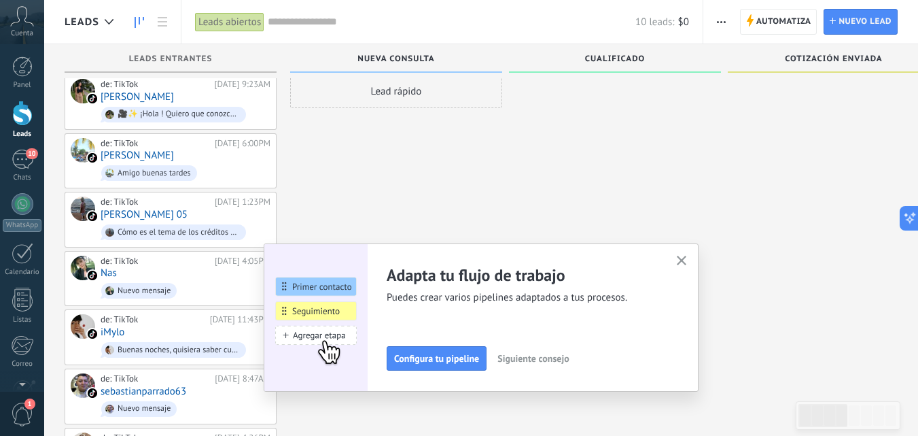
click at [450, 353] on span "Configura tu pipeline" at bounding box center [436, 358] width 85 height 10
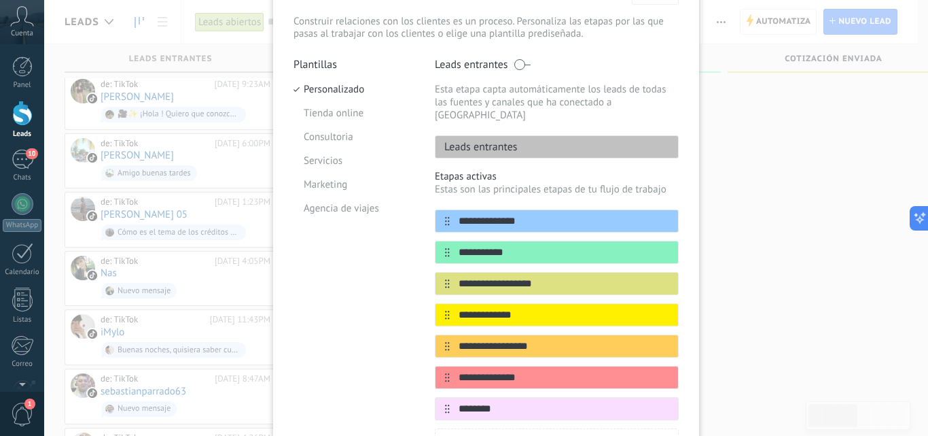
scroll to position [85, 0]
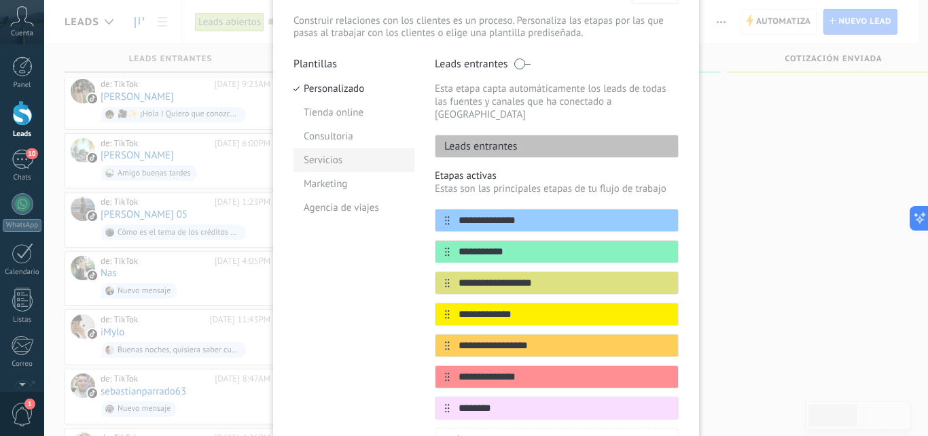
click at [353, 166] on li "Servicios" at bounding box center [354, 160] width 121 height 24
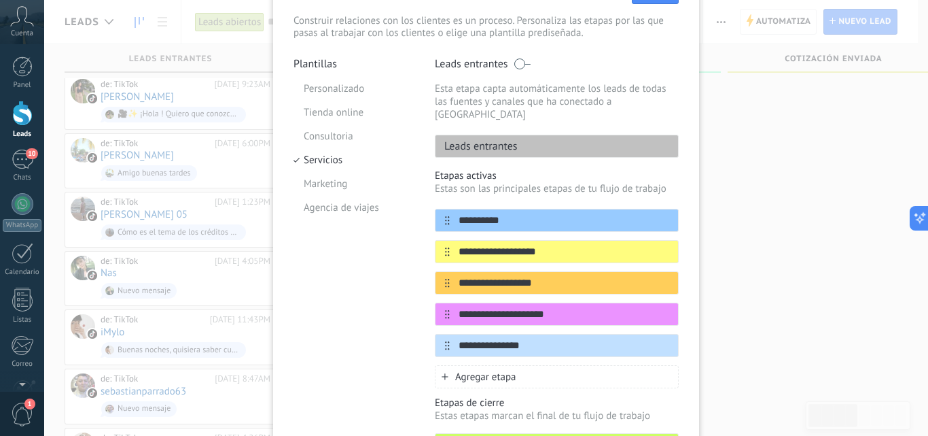
click at [862, 224] on div "**********" at bounding box center [486, 218] width 884 height 436
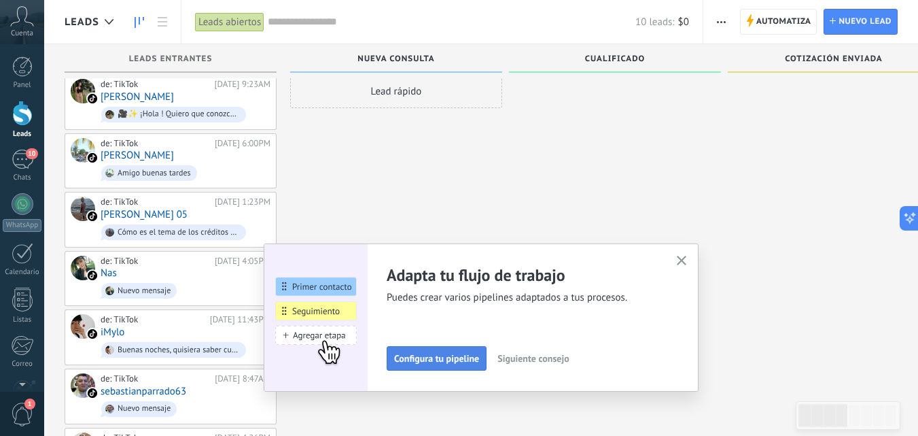
click at [465, 353] on span "Configura tu pipeline" at bounding box center [436, 358] width 85 height 10
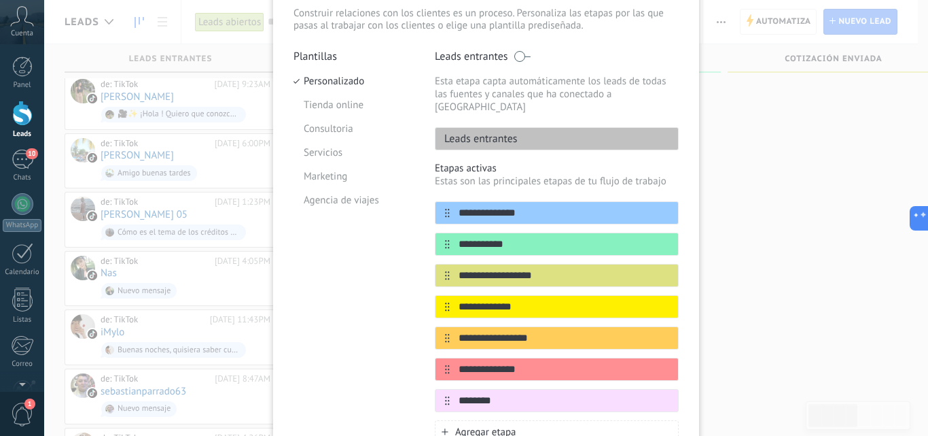
scroll to position [96, 0]
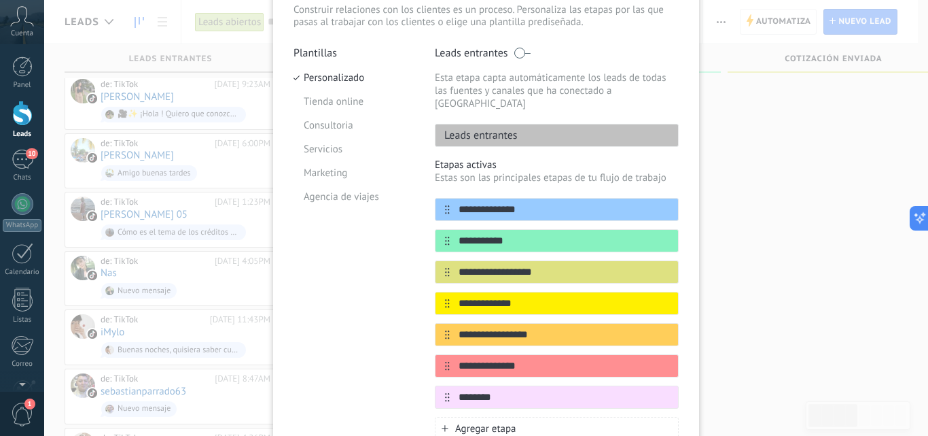
click at [794, 193] on div "**********" at bounding box center [486, 218] width 884 height 436
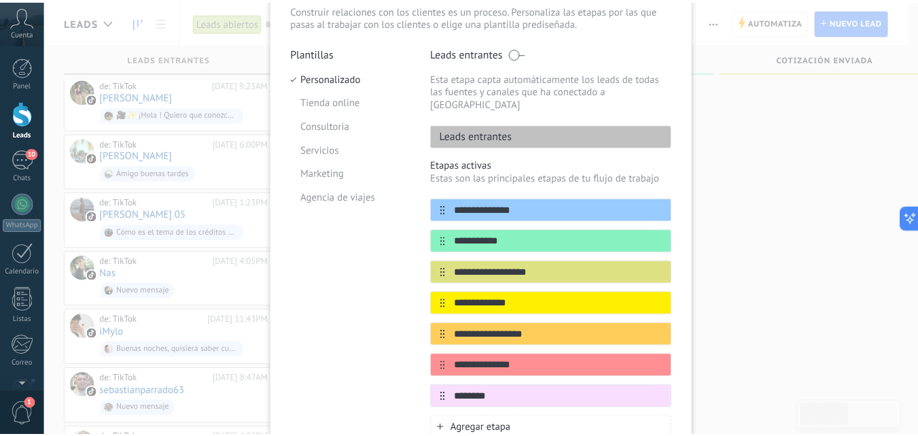
scroll to position [0, 0]
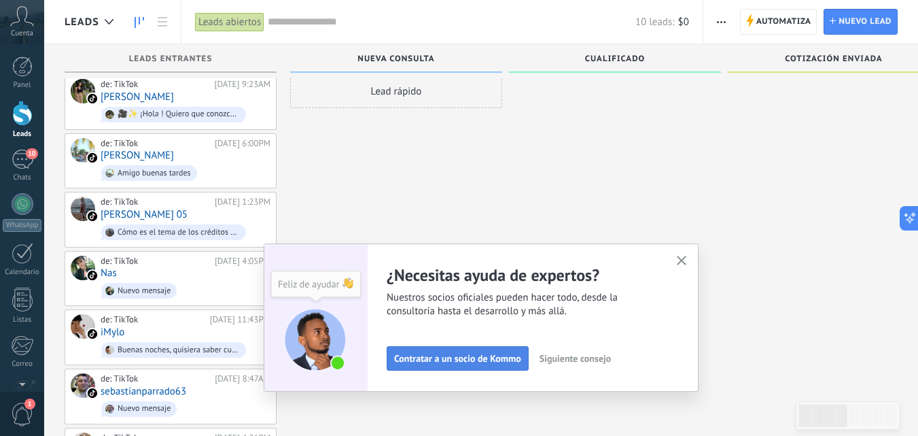
click at [517, 353] on span "Contratar a un socio de Kommo" at bounding box center [457, 358] width 127 height 10
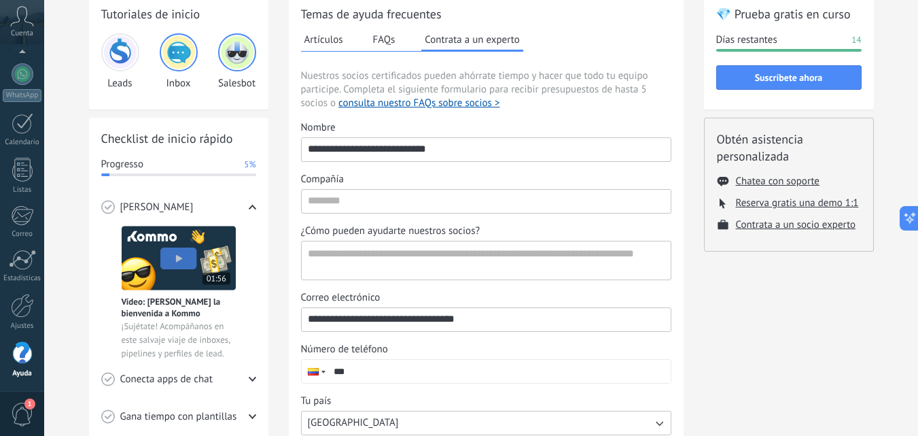
scroll to position [59, 0]
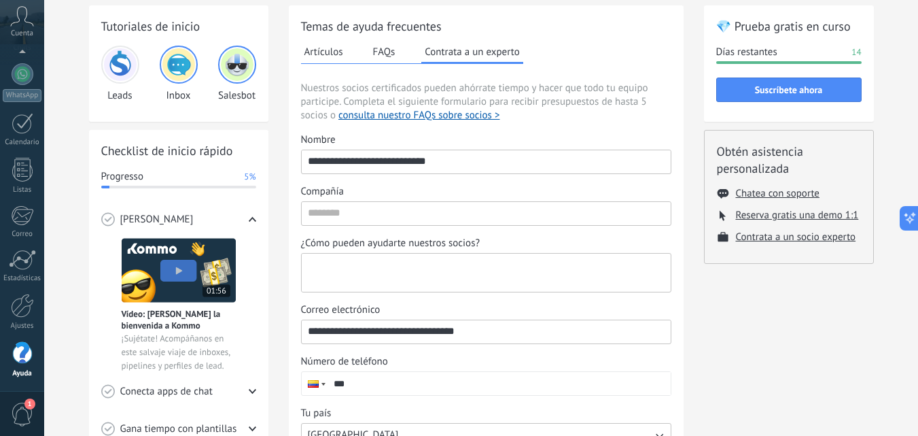
click at [391, 277] on textarea "¿Cómo pueden ayudarte nuestros socios?" at bounding box center [485, 272] width 366 height 38
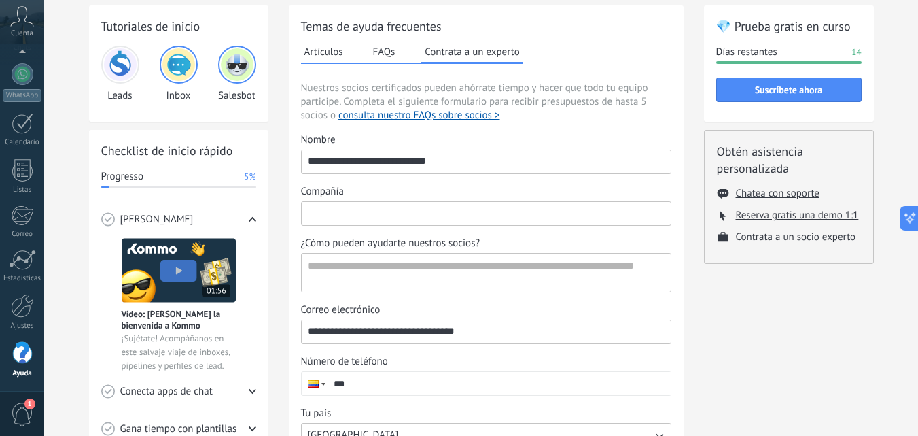
click at [347, 217] on input "Compañía" at bounding box center [486, 213] width 369 height 22
type input "*********"
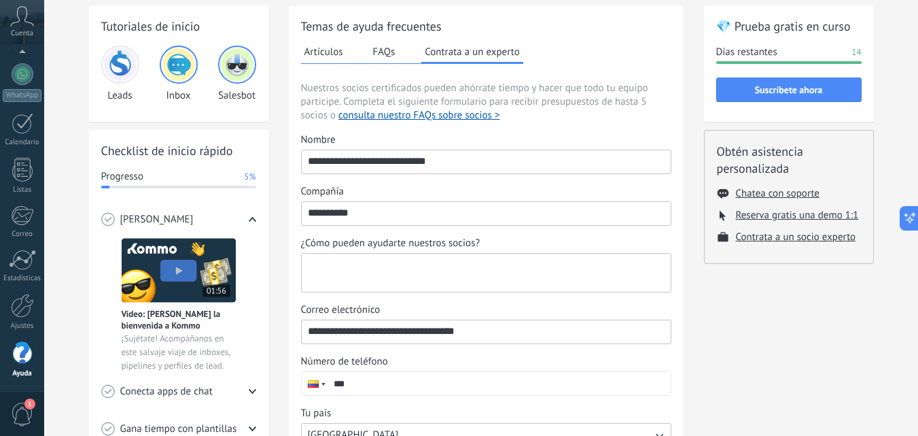
click at [376, 262] on textarea "¿Cómo pueden ayudarte nuestros socios?" at bounding box center [485, 272] width 366 height 38
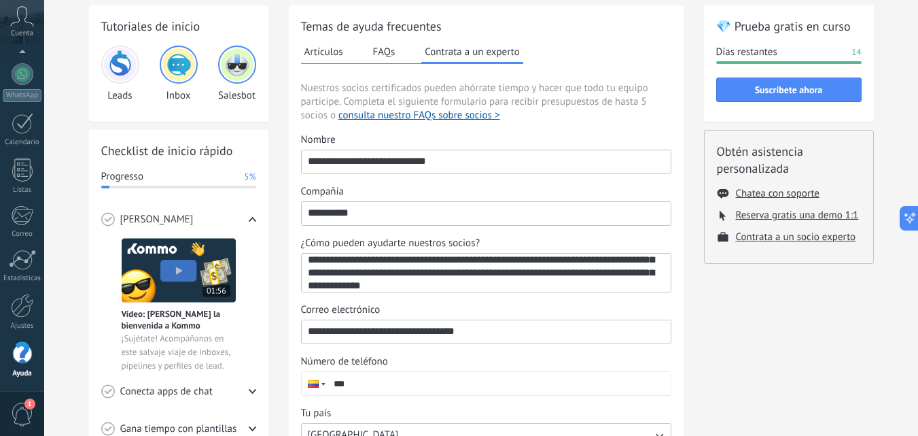
scroll to position [31, 0]
click at [564, 286] on textarea "**********" at bounding box center [485, 272] width 366 height 38
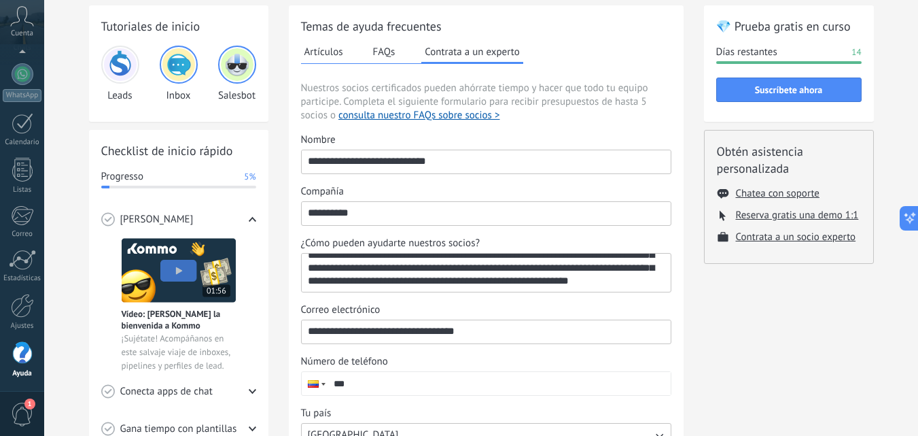
click at [451, 275] on textarea "**********" at bounding box center [485, 272] width 366 height 38
click at [444, 281] on textarea "**********" at bounding box center [485, 272] width 366 height 38
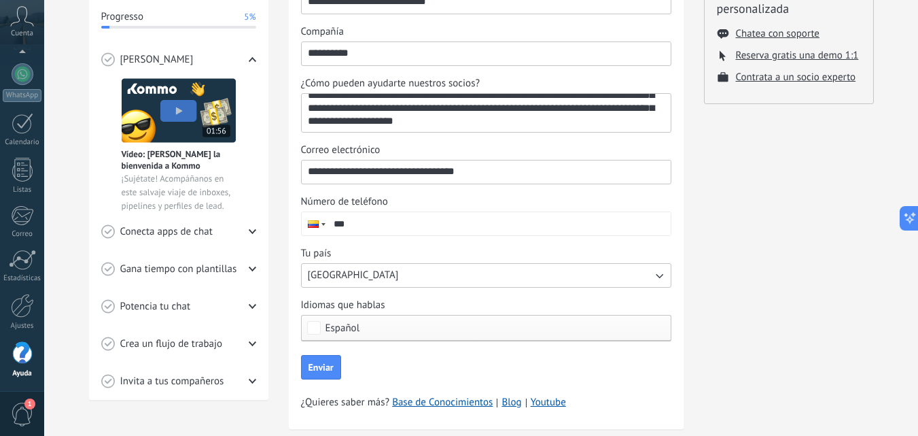
scroll to position [222, 0]
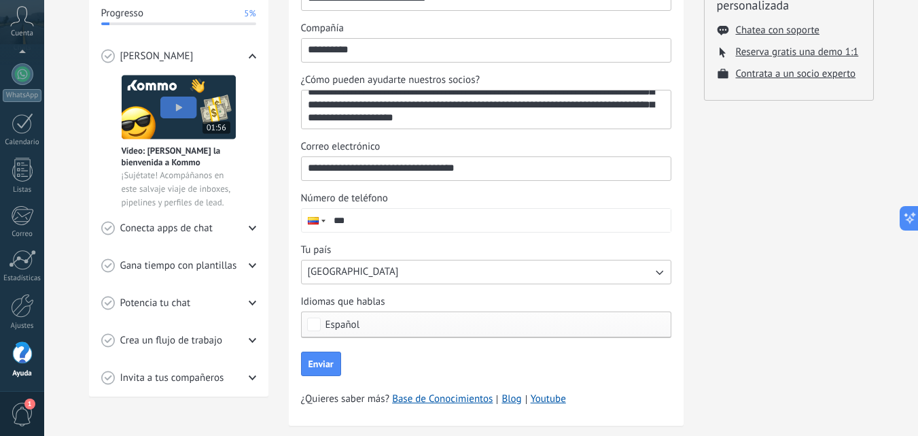
type textarea "**********"
click at [512, 221] on input "***" at bounding box center [499, 220] width 343 height 23
type input "**********"
click at [412, 270] on button "[GEOGRAPHIC_DATA]" at bounding box center [486, 272] width 370 height 24
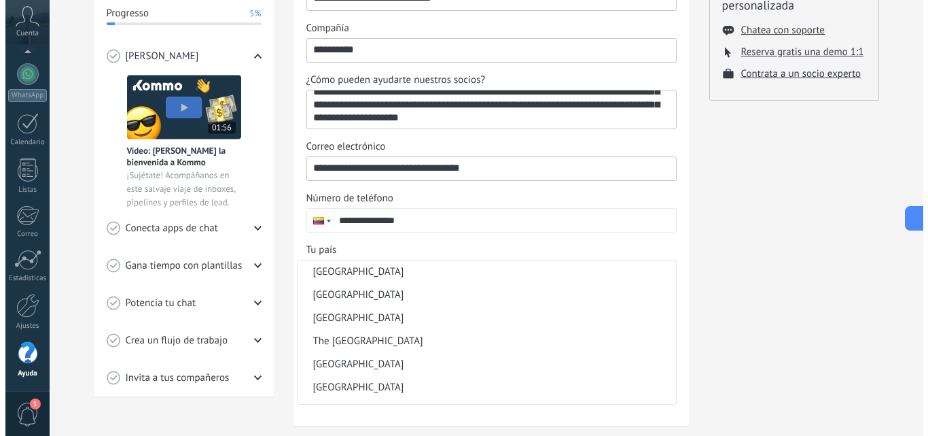
scroll to position [264, 0]
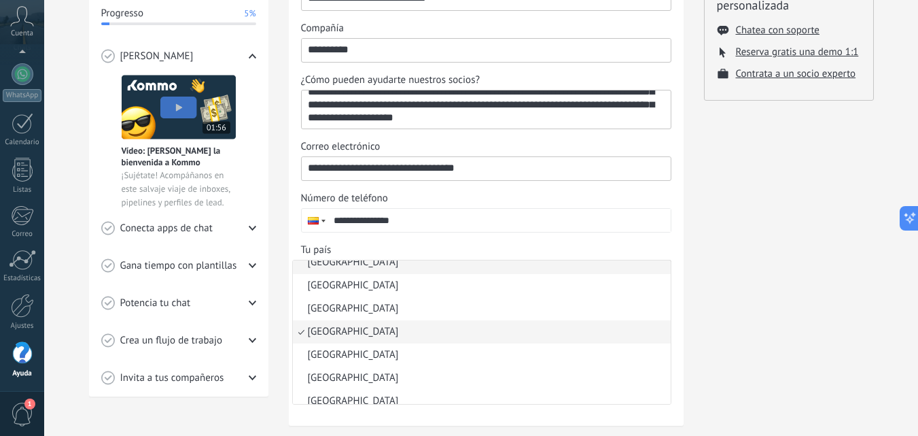
click at [404, 273] on li "[GEOGRAPHIC_DATA]" at bounding box center [482, 262] width 378 height 23
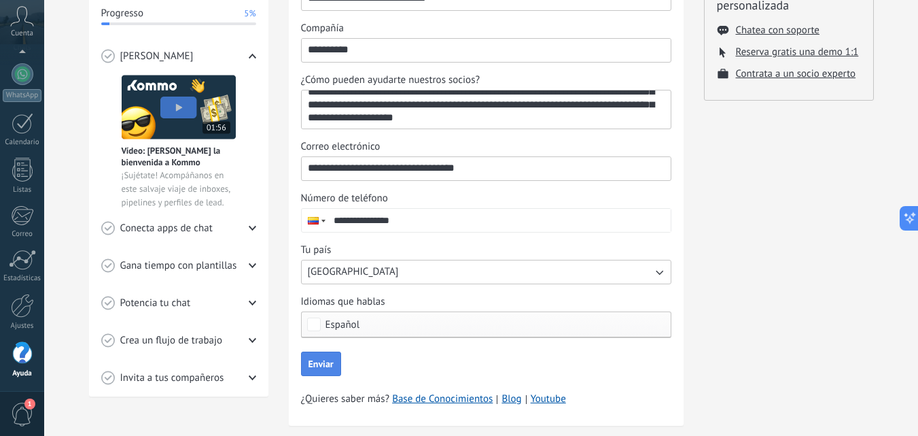
click at [329, 356] on button "Enviar" at bounding box center [321, 363] width 40 height 24
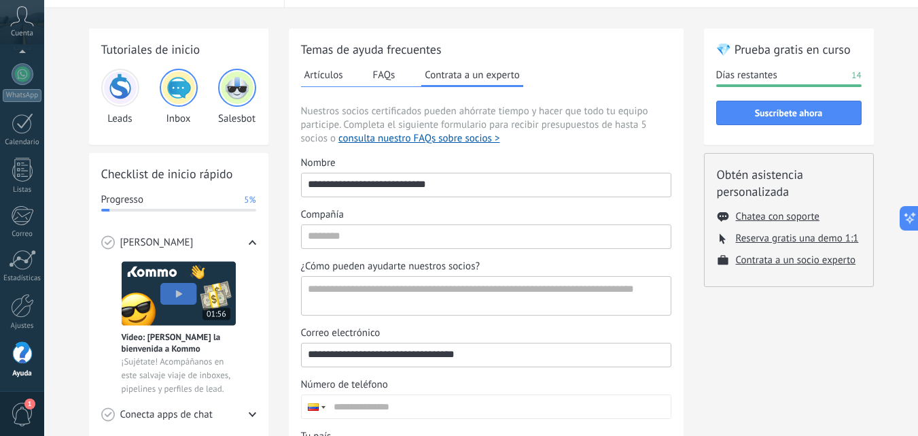
scroll to position [27, 0]
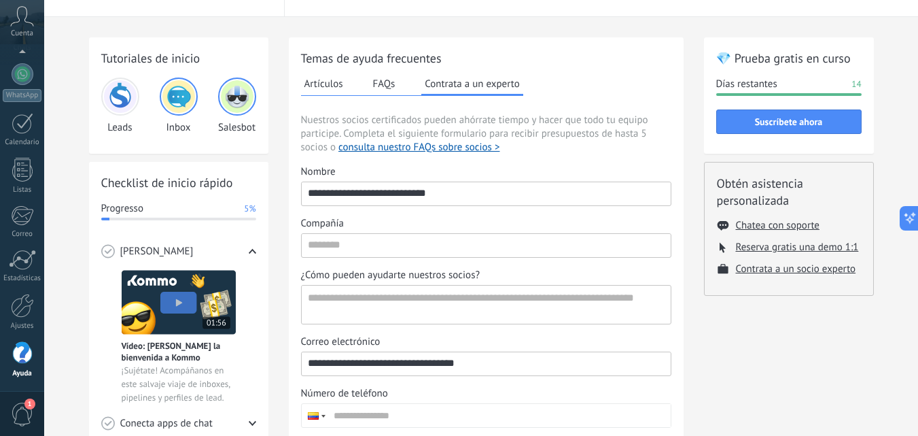
click at [330, 86] on button "Artículos" at bounding box center [324, 83] width 46 height 20
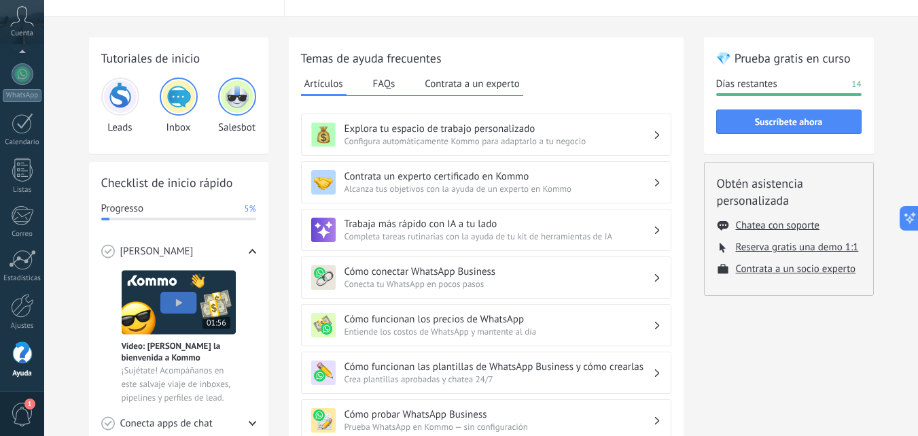
click at [429, 242] on div "Trabaja más rápido con IA a tu lado Completa tareas rutinarias con la ayuda de …" at bounding box center [486, 230] width 370 height 42
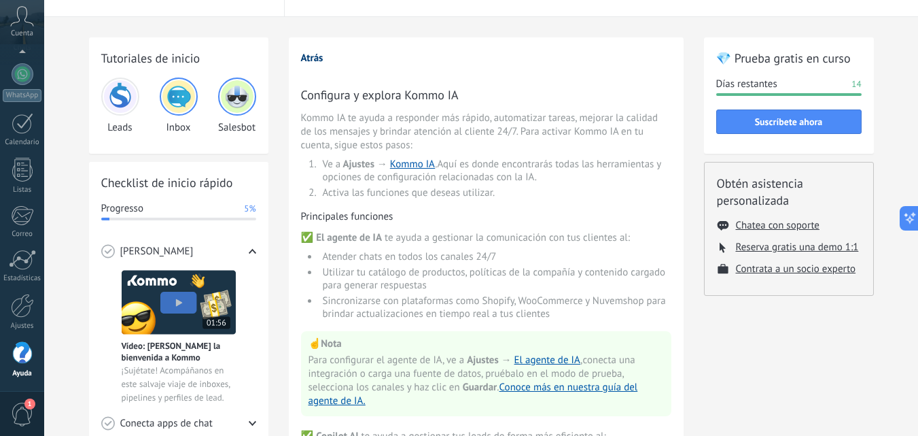
click at [316, 56] on button "Atrás" at bounding box center [312, 58] width 22 height 13
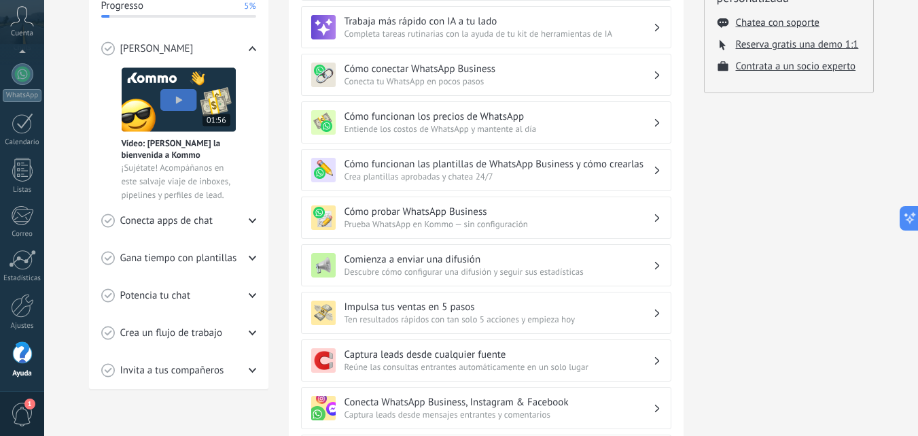
scroll to position [232, 0]
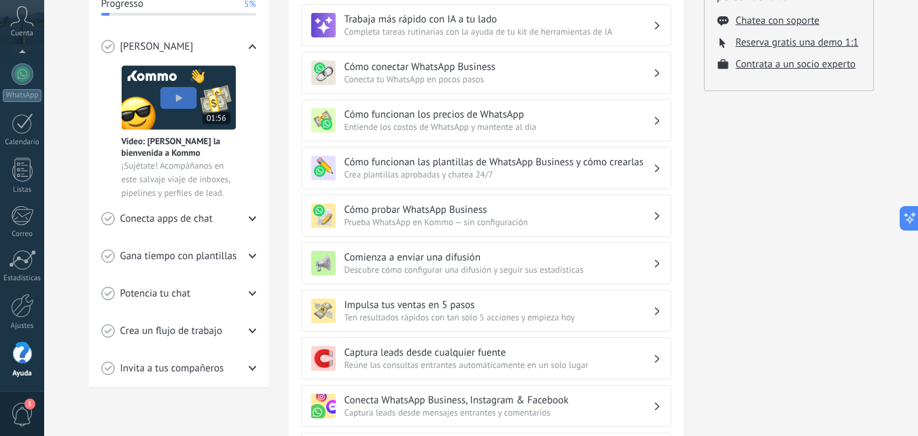
click at [620, 250] on div "Comienza a enviar una difusión Descubre cómo configurar una difusión y seguir s…" at bounding box center [486, 263] width 370 height 42
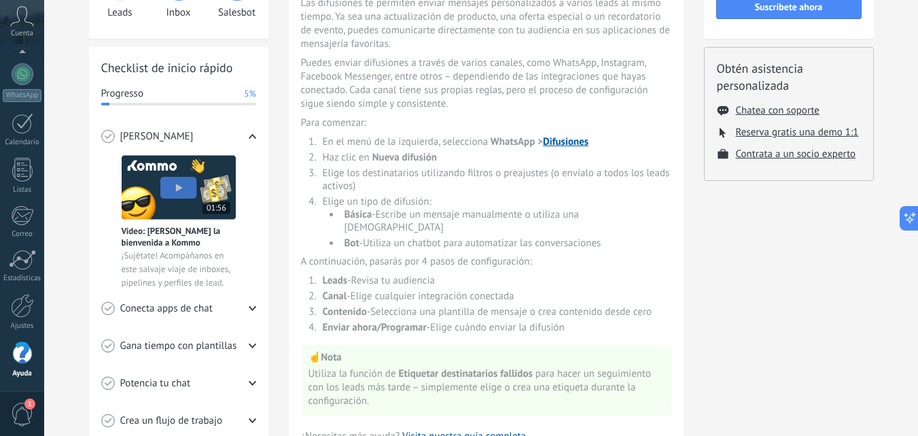
scroll to position [0, 0]
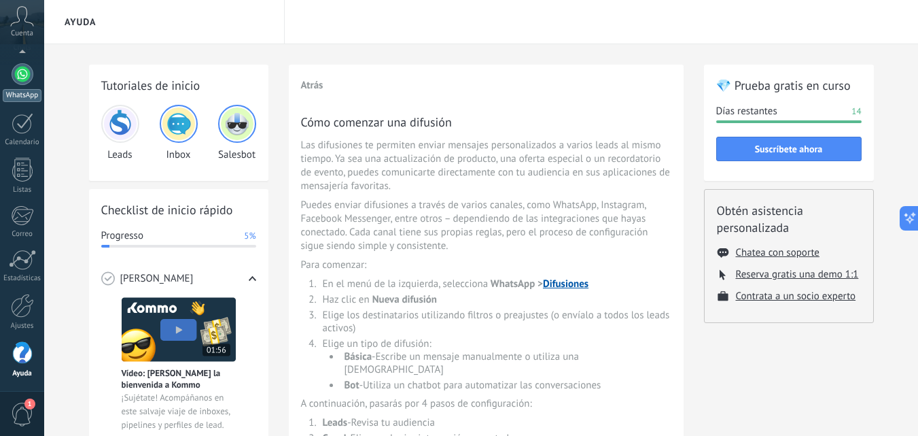
click at [24, 100] on div "WhatsApp" at bounding box center [22, 95] width 39 height 13
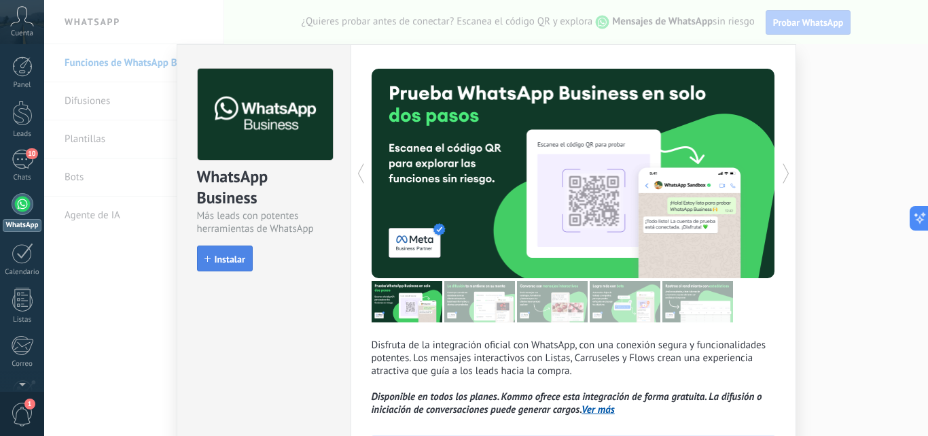
click at [238, 264] on span "Instalar" at bounding box center [230, 259] width 31 height 10
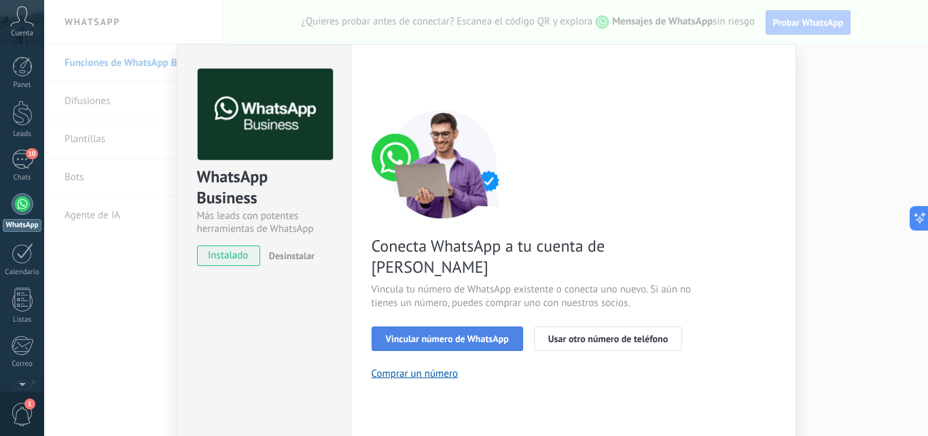
click at [471, 334] on span "Vincular número de WhatsApp" at bounding box center [447, 339] width 123 height 10
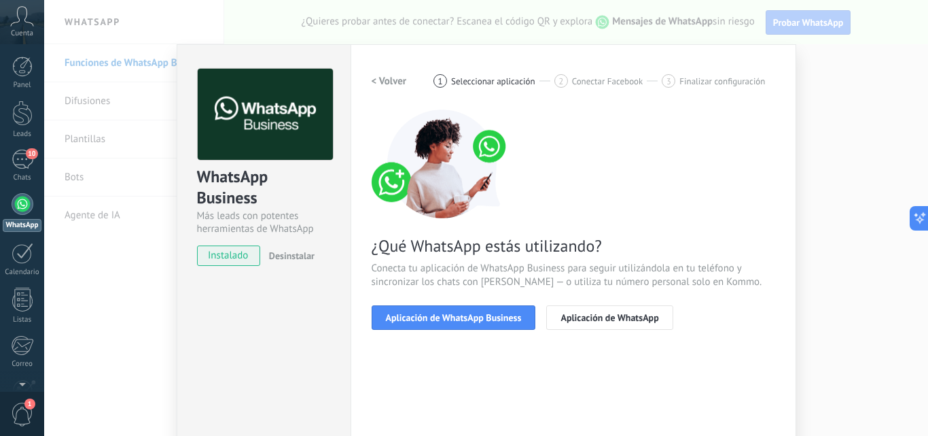
click at [471, 317] on span "Aplicación de WhatsApp Business" at bounding box center [454, 318] width 136 height 10
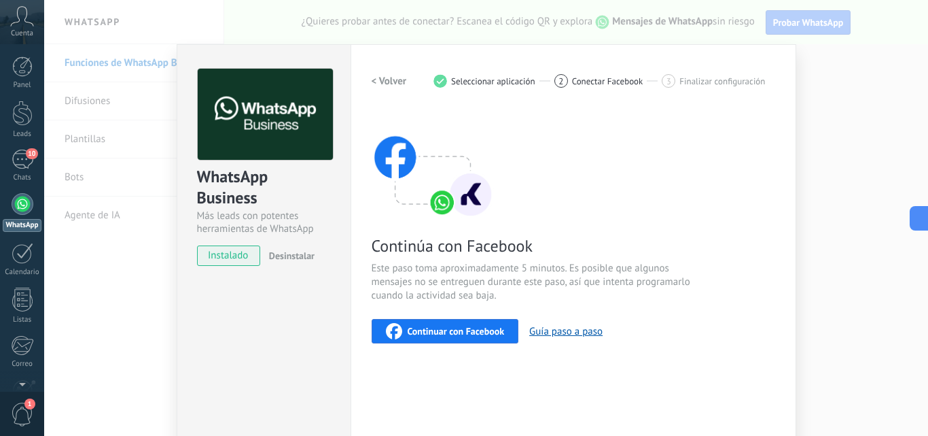
click at [463, 336] on span "Continuar con Facebook" at bounding box center [456, 331] width 97 height 10
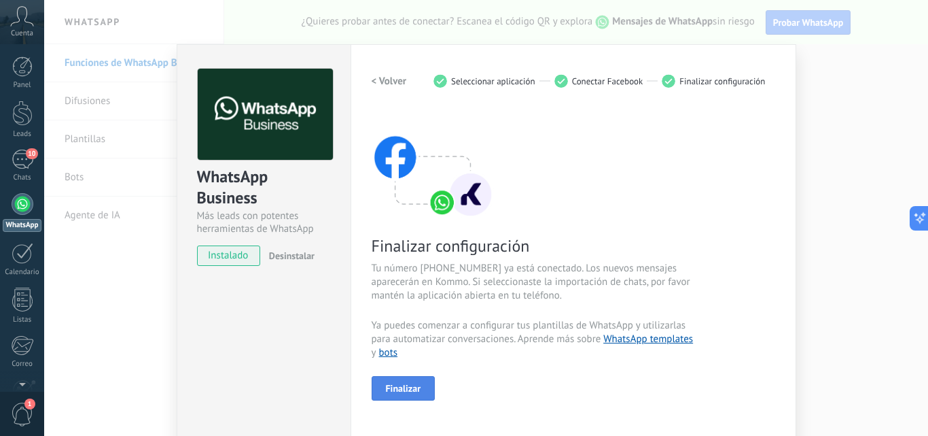
click at [412, 385] on span "Finalizar" at bounding box center [403, 388] width 35 height 10
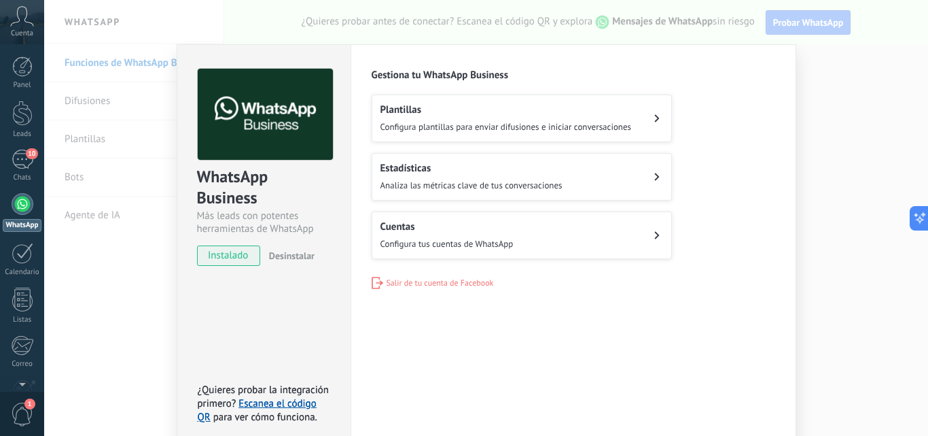
click at [496, 126] on span "Configura plantillas para enviar difusiones e iniciar conversaciones" at bounding box center [506, 127] width 251 height 12
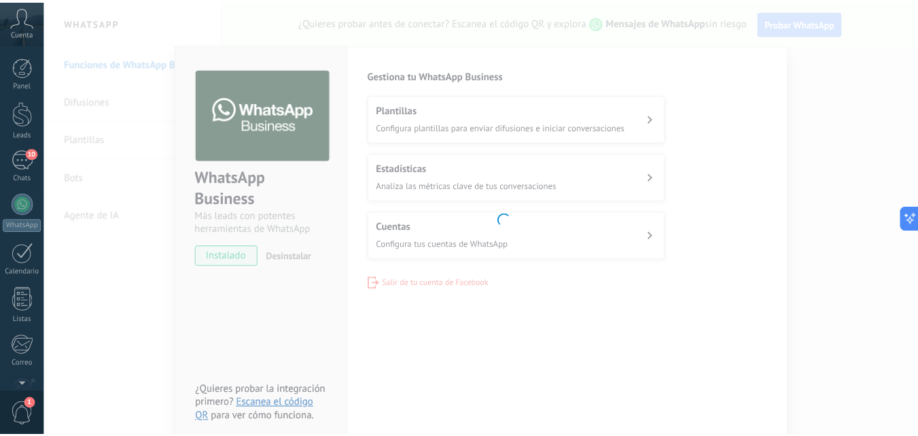
scroll to position [130, 0]
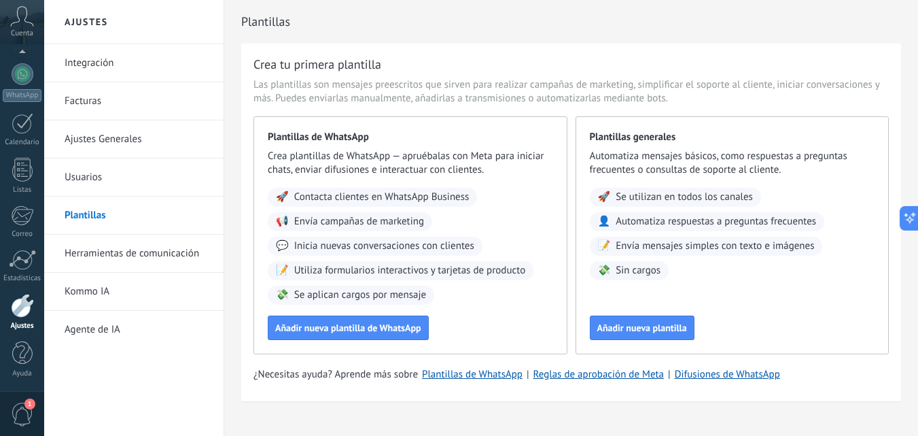
click at [151, 186] on link "Usuarios" at bounding box center [137, 177] width 145 height 38
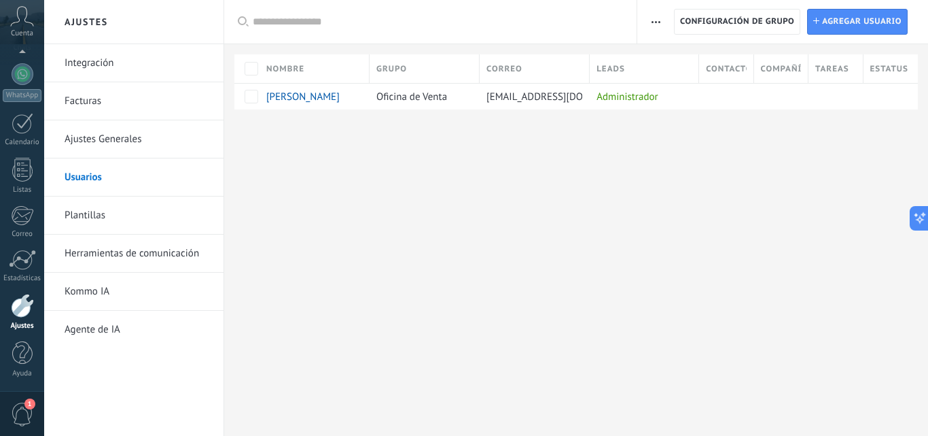
click at [141, 137] on link "Ajustes Generales" at bounding box center [137, 139] width 145 height 38
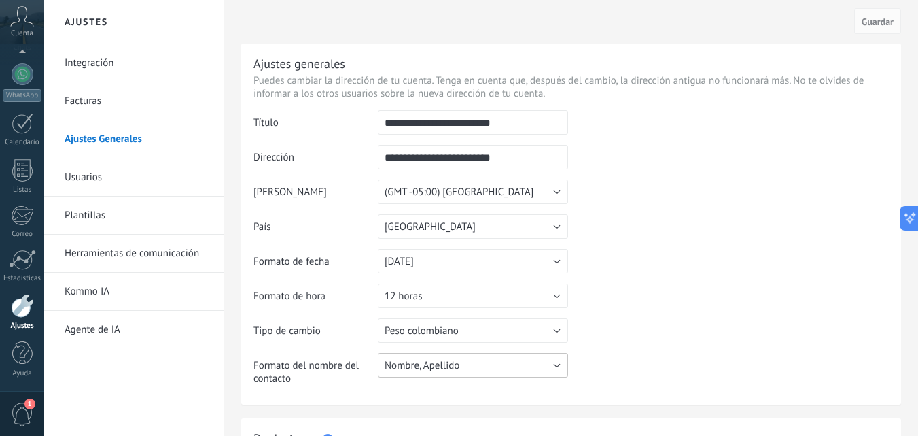
click at [466, 362] on button "Nombre, Apellido" at bounding box center [473, 365] width 190 height 24
click at [466, 362] on span "Nombre, Apellido" at bounding box center [467, 365] width 194 height 13
click at [466, 362] on button "Nombre, Apellido" at bounding box center [473, 365] width 190 height 24
click at [466, 362] on span "Nombre, Apellido" at bounding box center [467, 365] width 194 height 13
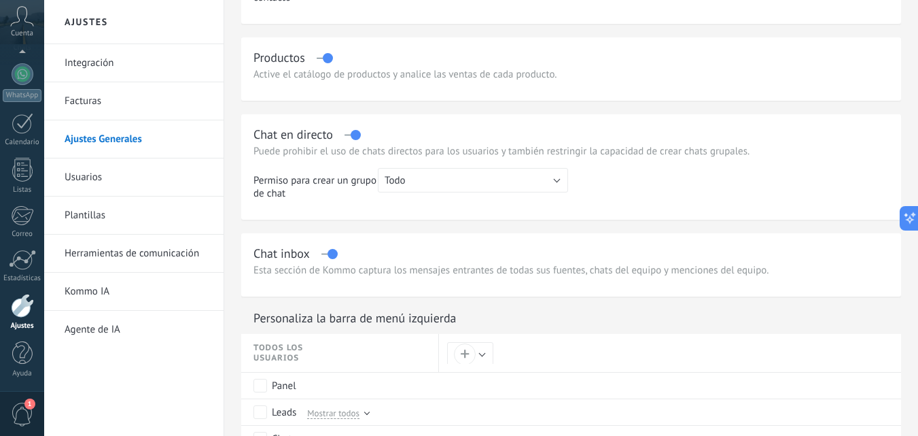
scroll to position [761, 0]
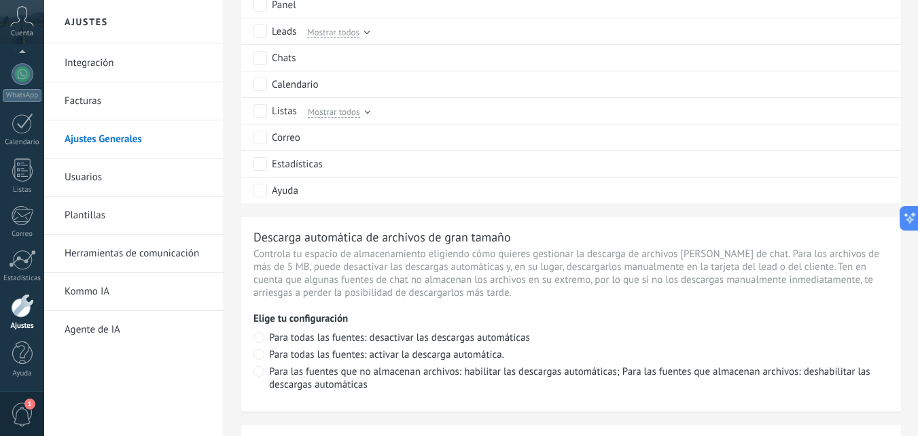
click at [96, 258] on link "Herramientas de comunicación" at bounding box center [137, 253] width 145 height 38
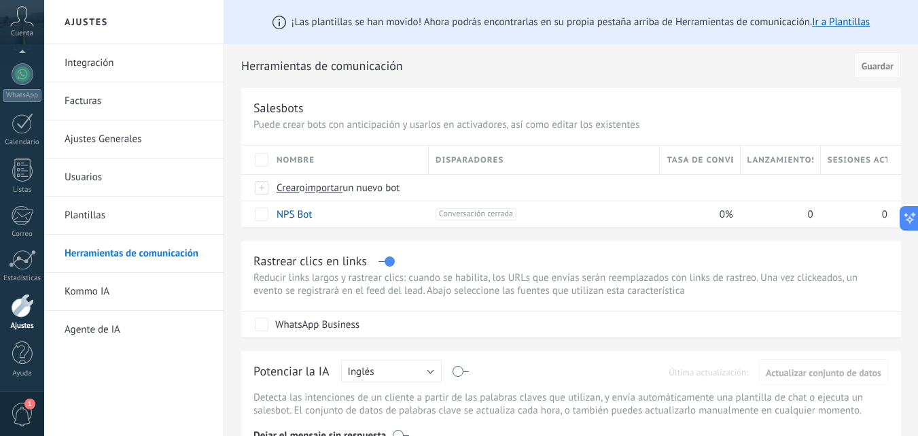
click at [105, 279] on link "Kommo IA" at bounding box center [137, 292] width 145 height 38
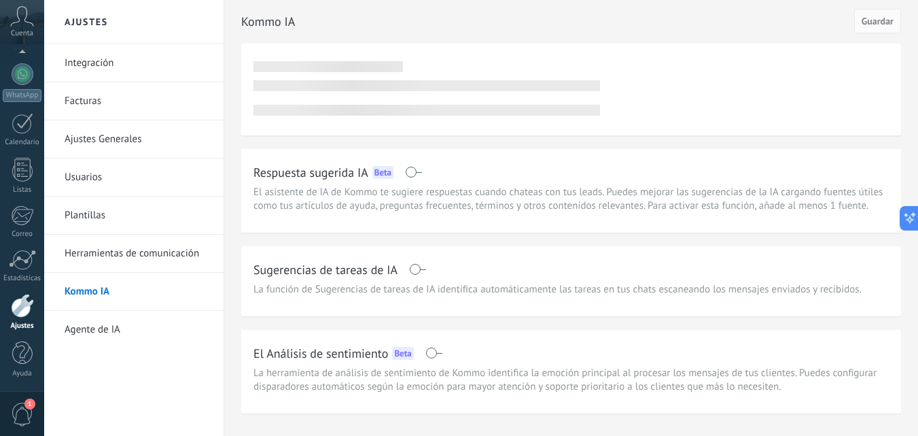
click at [103, 249] on link "Herramientas de comunicación" at bounding box center [137, 253] width 145 height 38
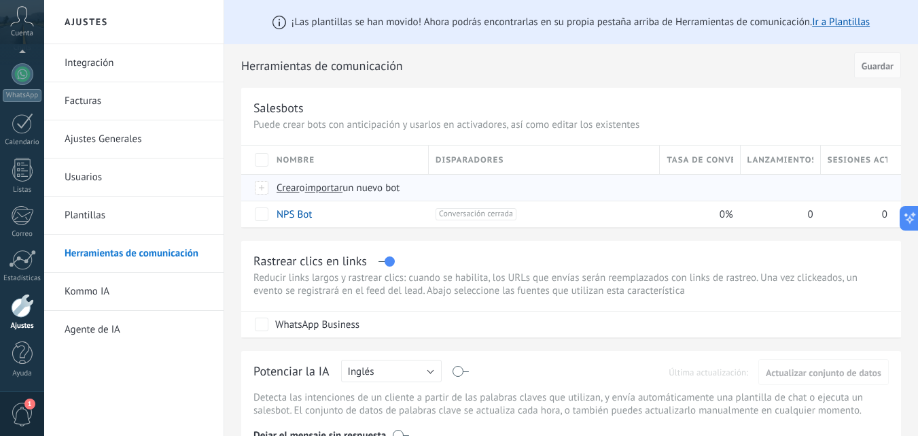
click at [289, 188] on span "Crear" at bounding box center [288, 187] width 23 height 13
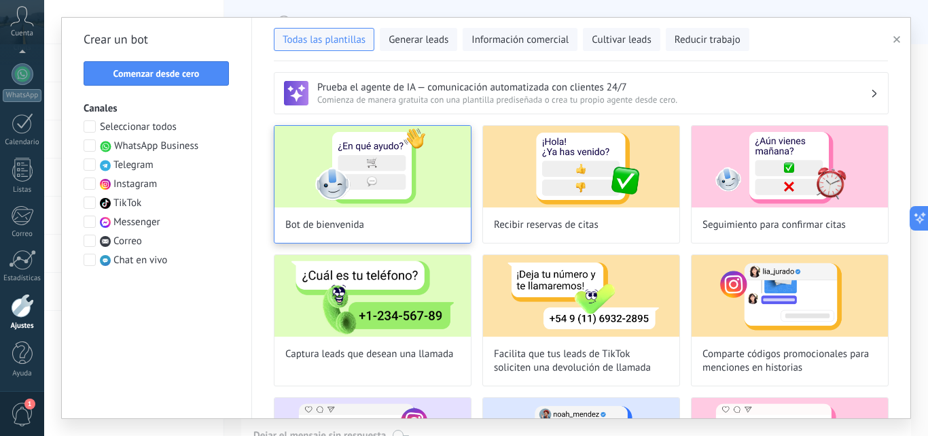
click at [355, 156] on img at bounding box center [373, 167] width 196 height 82
type input "**********"
